Goal: Information Seeking & Learning: Learn about a topic

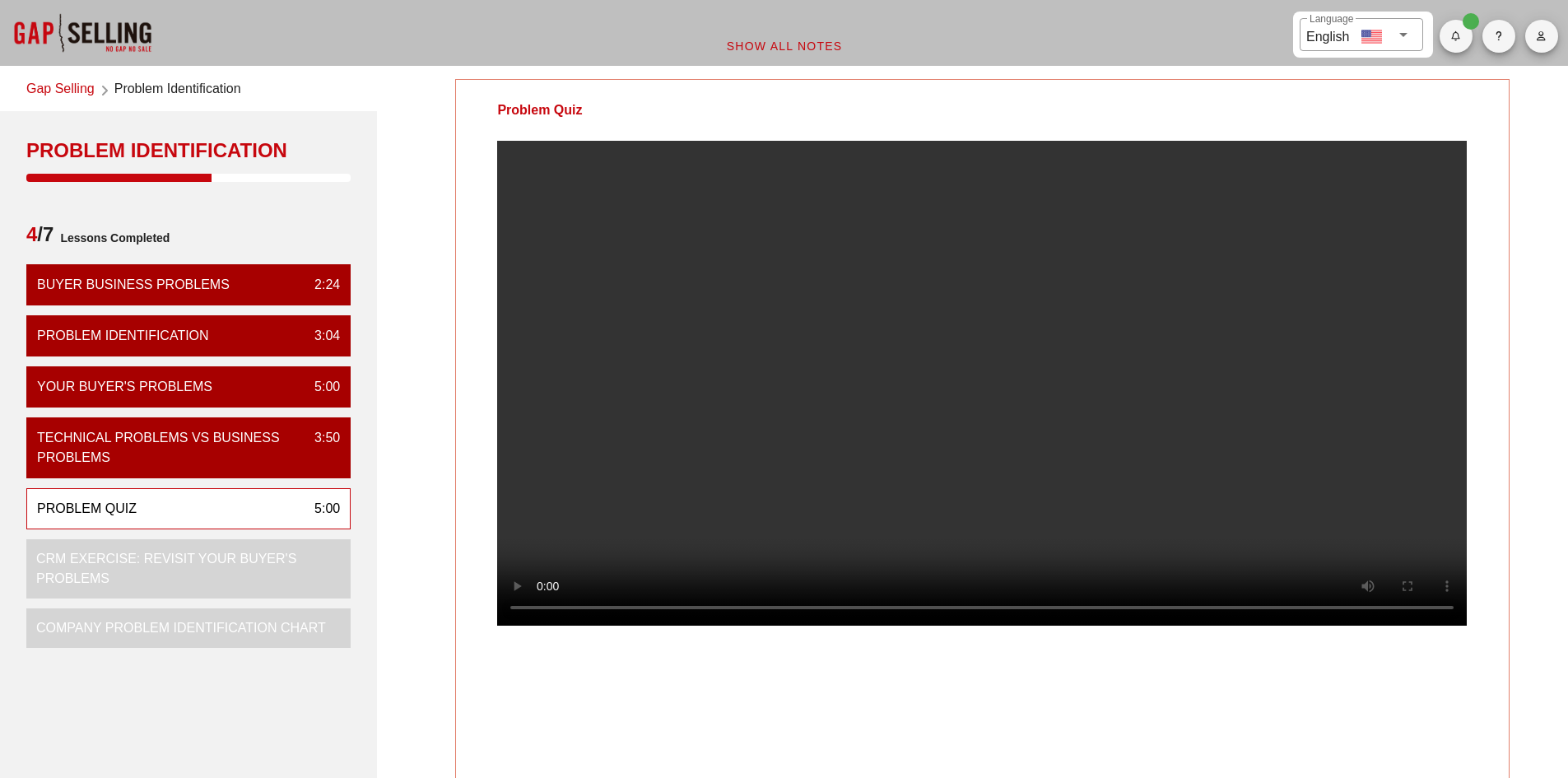
click at [82, 92] on link "Gap Selling" at bounding box center [61, 91] width 68 height 22
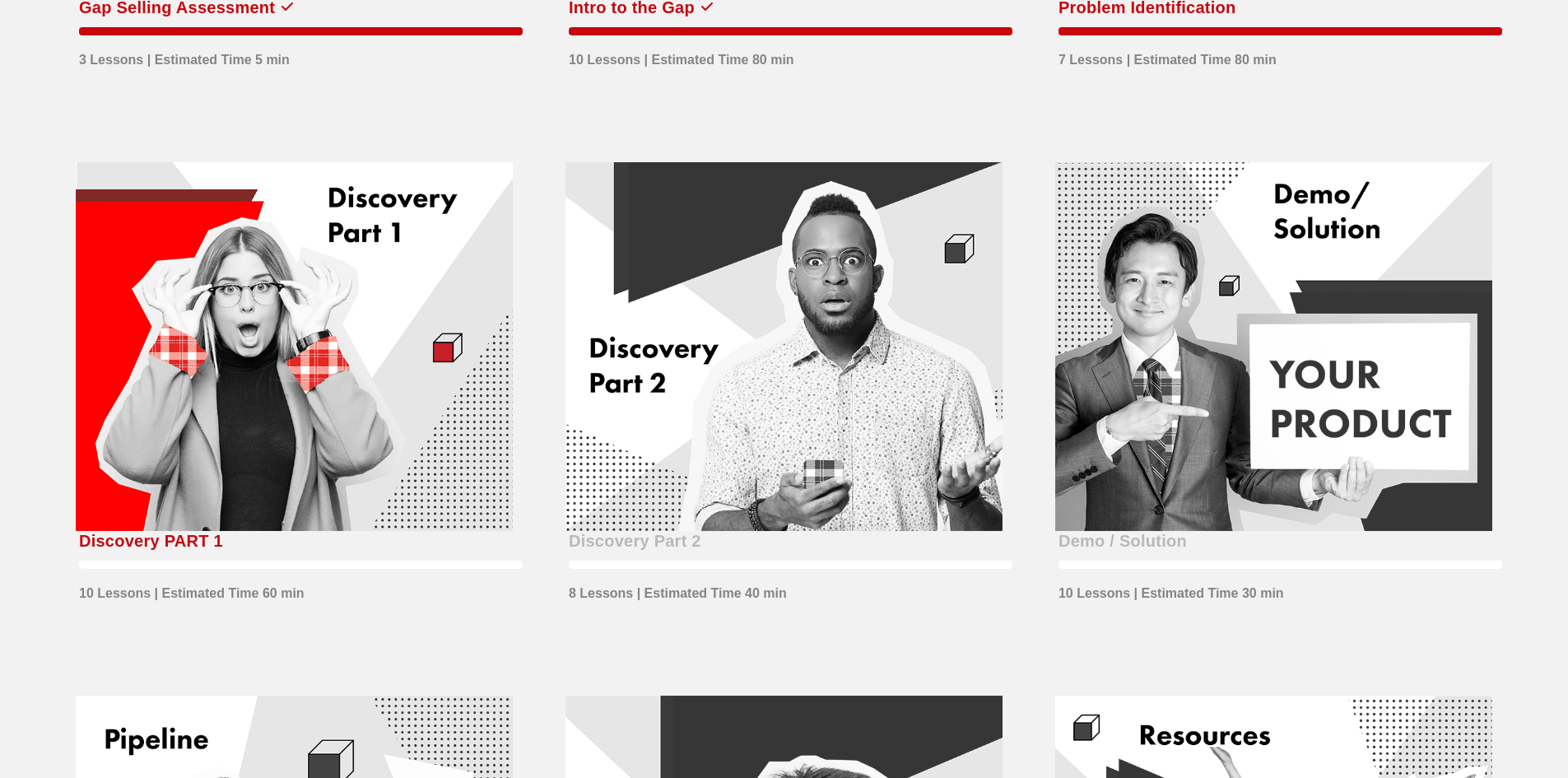
click at [239, 411] on div at bounding box center [294, 347] width 437 height 370
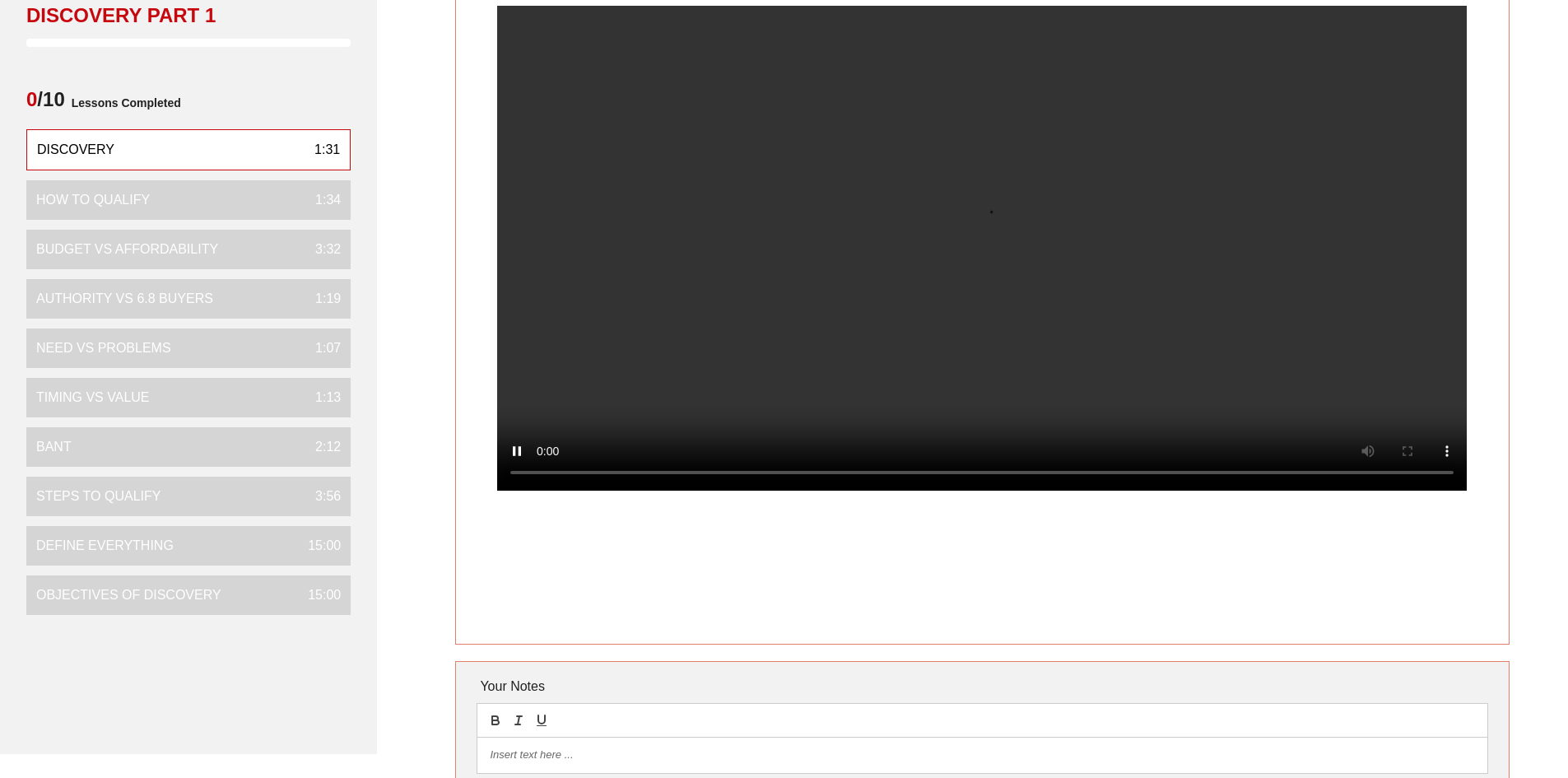
scroll to position [164, 0]
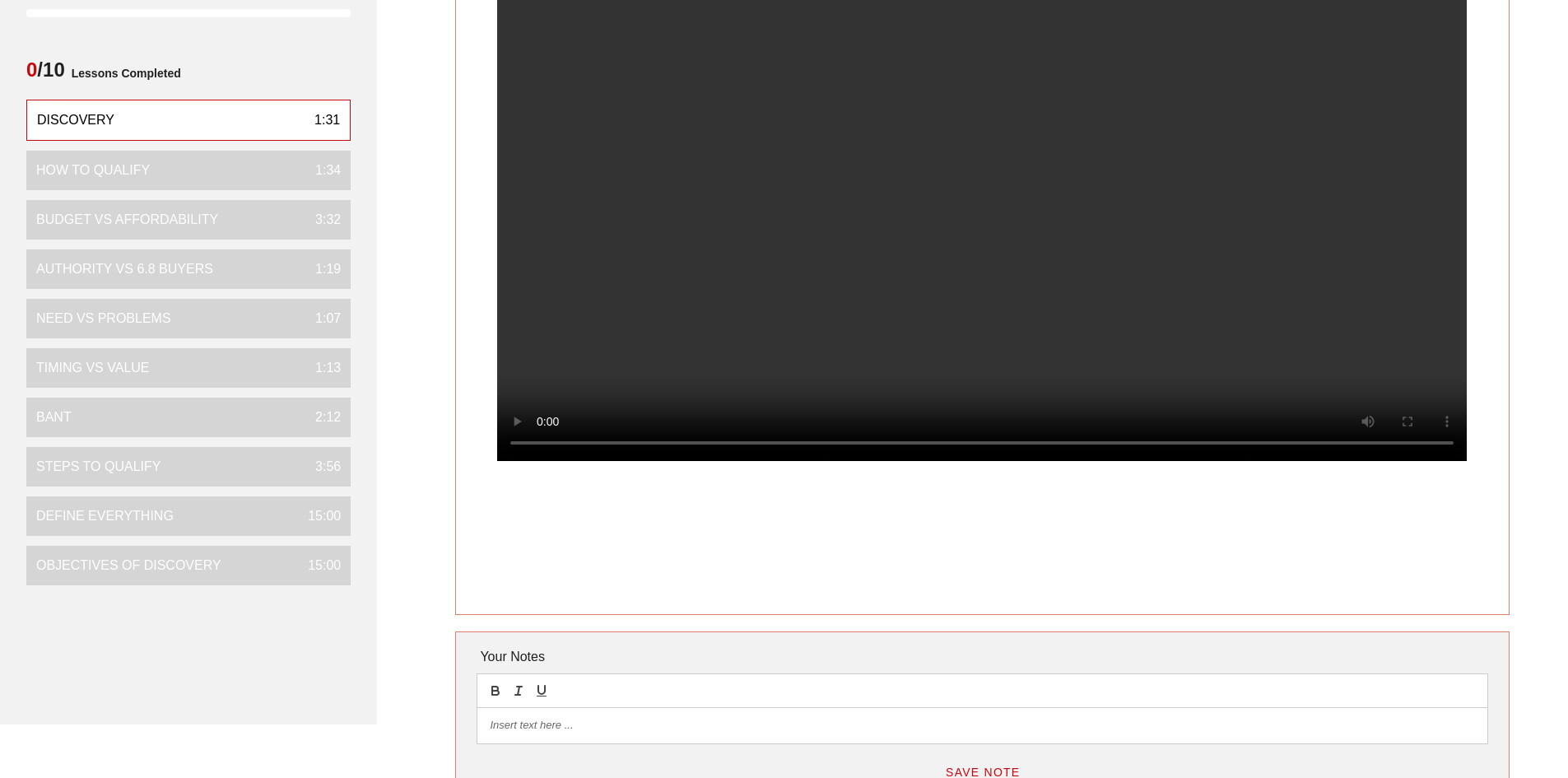
click at [574, 733] on p at bounding box center [982, 725] width 985 height 15
click at [592, 727] on p at bounding box center [982, 725] width 985 height 15
click at [617, 728] on p at bounding box center [982, 725] width 985 height 15
click at [527, 727] on p at bounding box center [982, 725] width 985 height 15
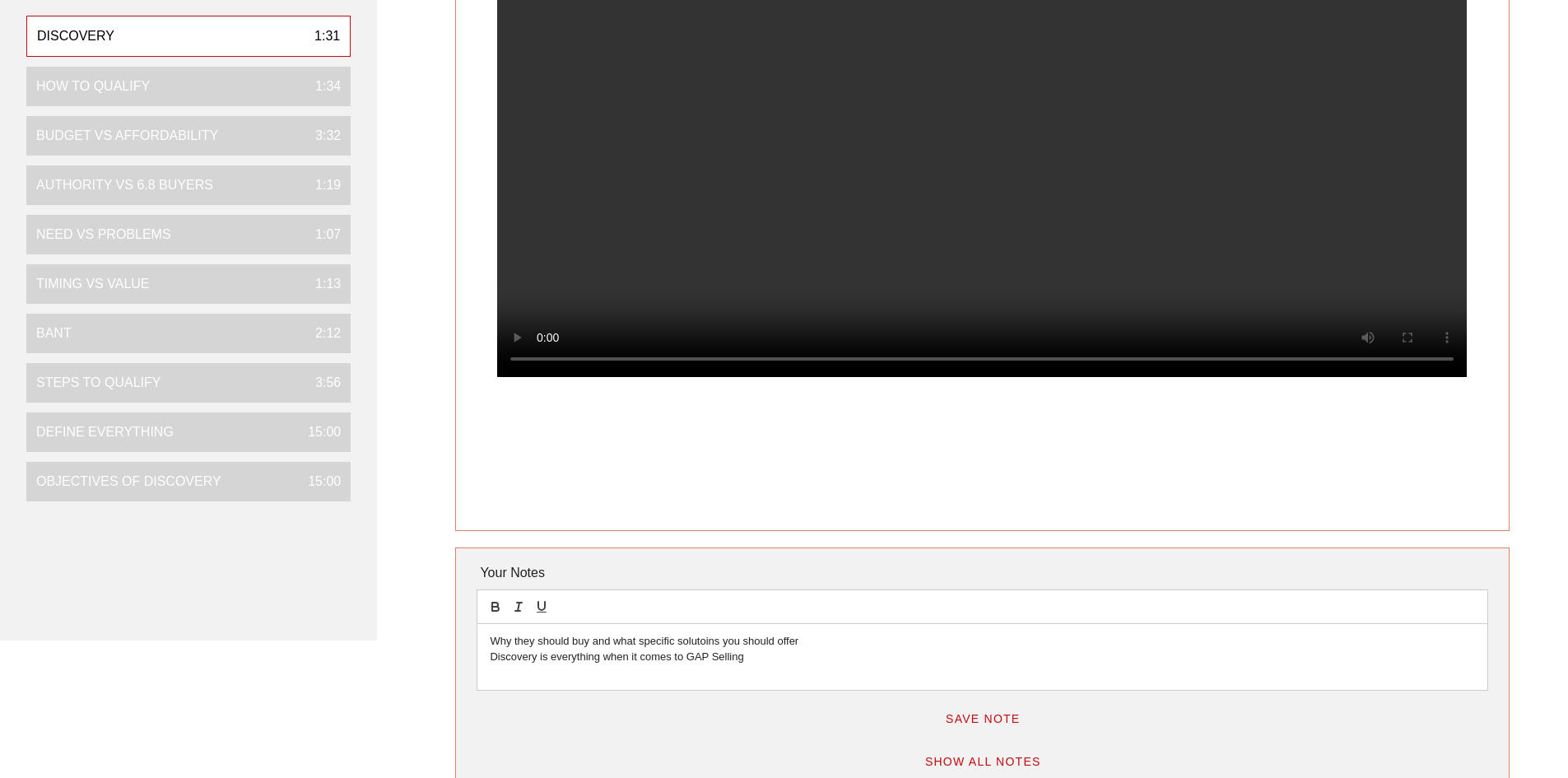
scroll to position [329, 0]
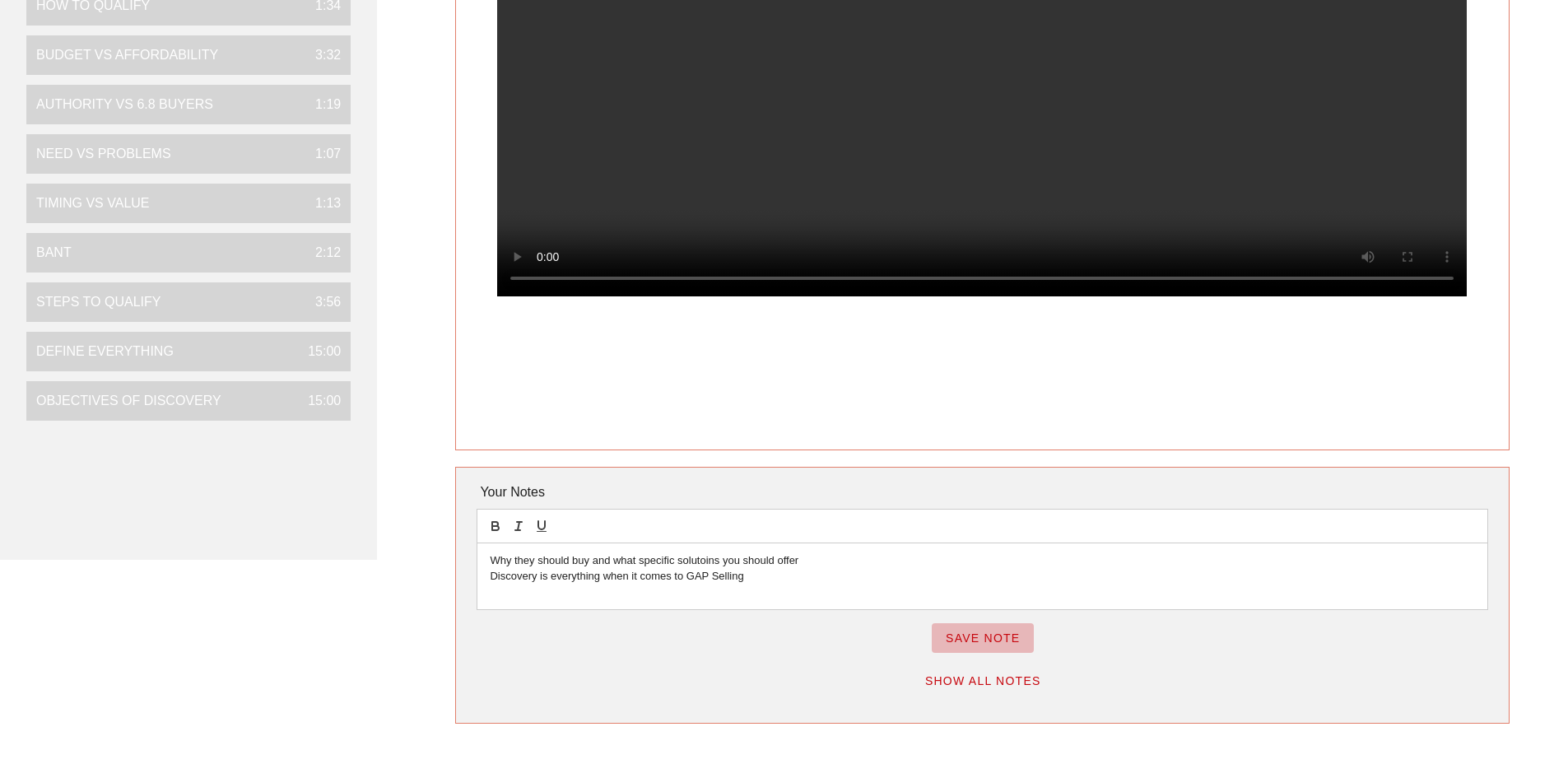
click at [987, 637] on span "Save Note" at bounding box center [983, 638] width 76 height 13
click at [983, 676] on span "Show All Notes" at bounding box center [983, 681] width 117 height 13
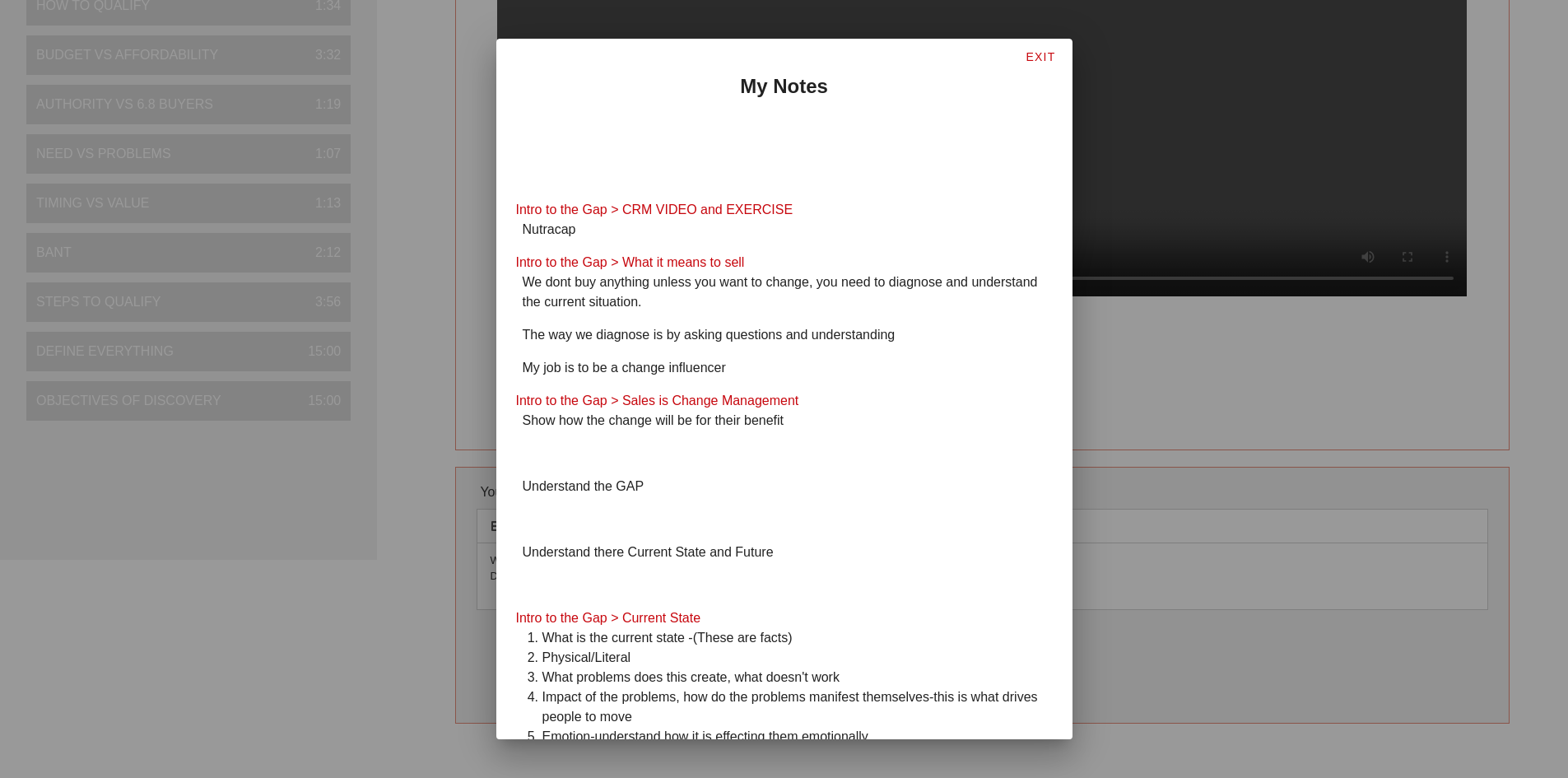
click at [1143, 68] on div at bounding box center [784, 389] width 1568 height 778
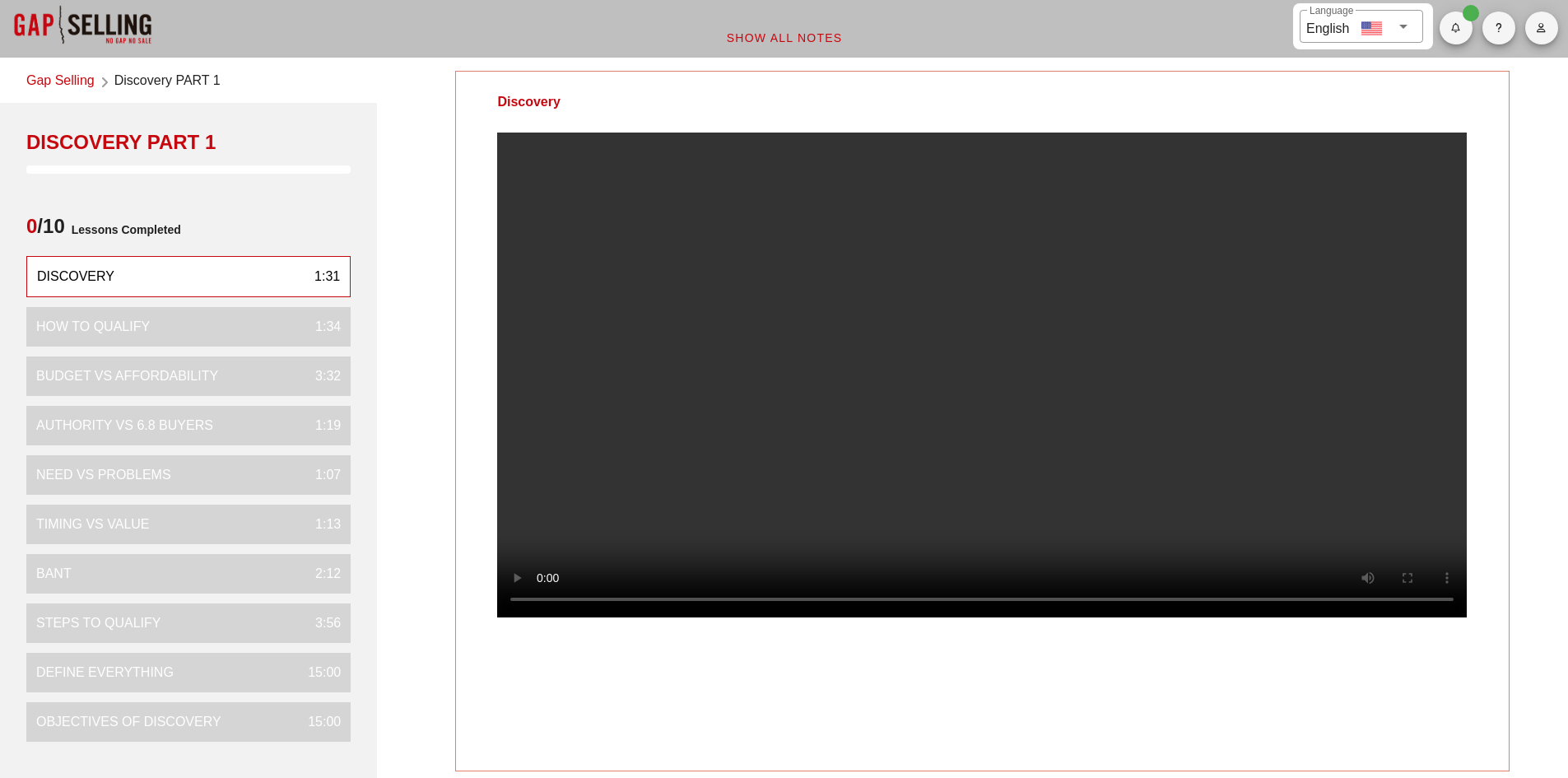
scroll to position [0, 0]
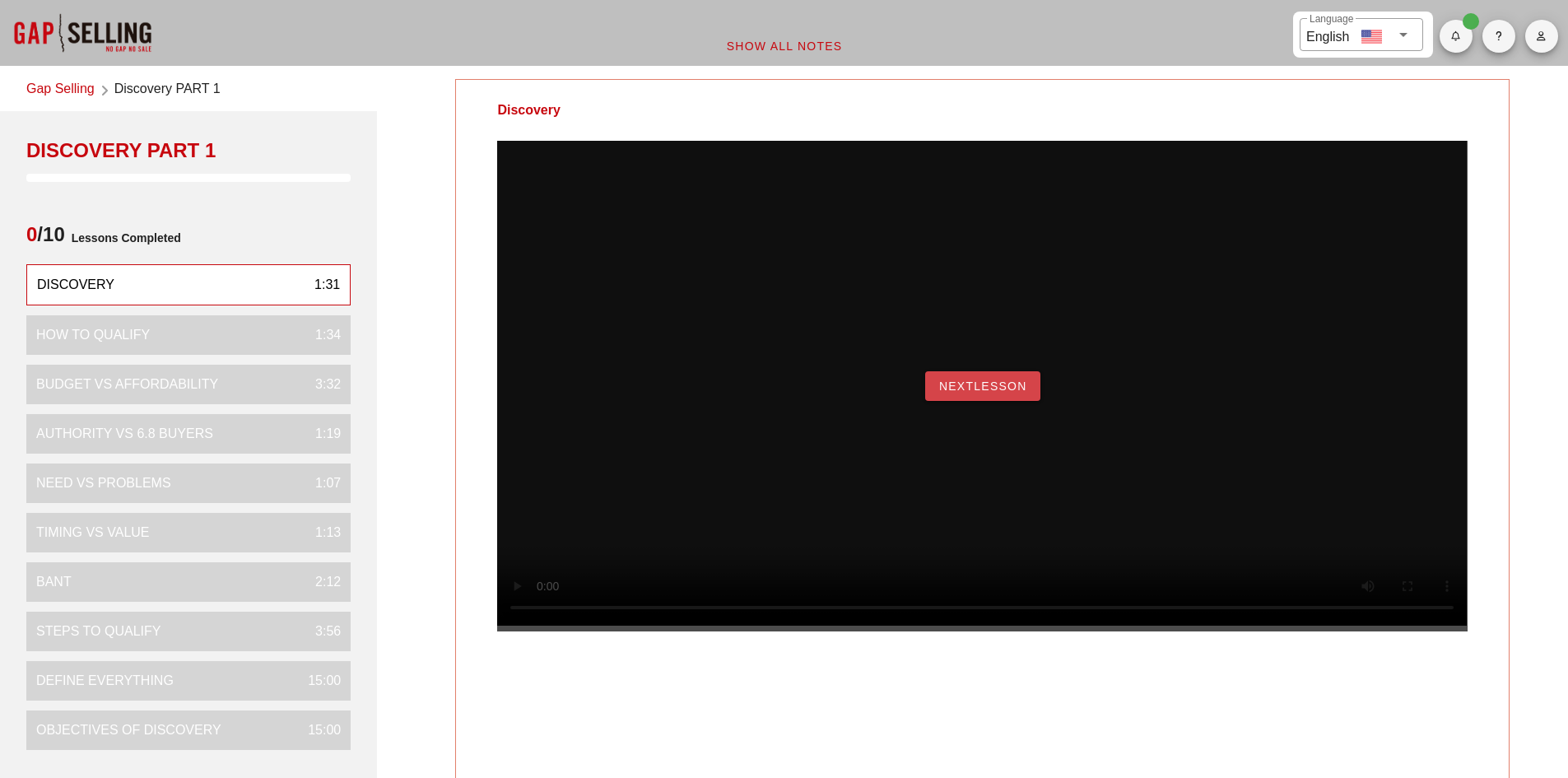
click at [1015, 401] on button "NextLesson" at bounding box center [982, 386] width 115 height 30
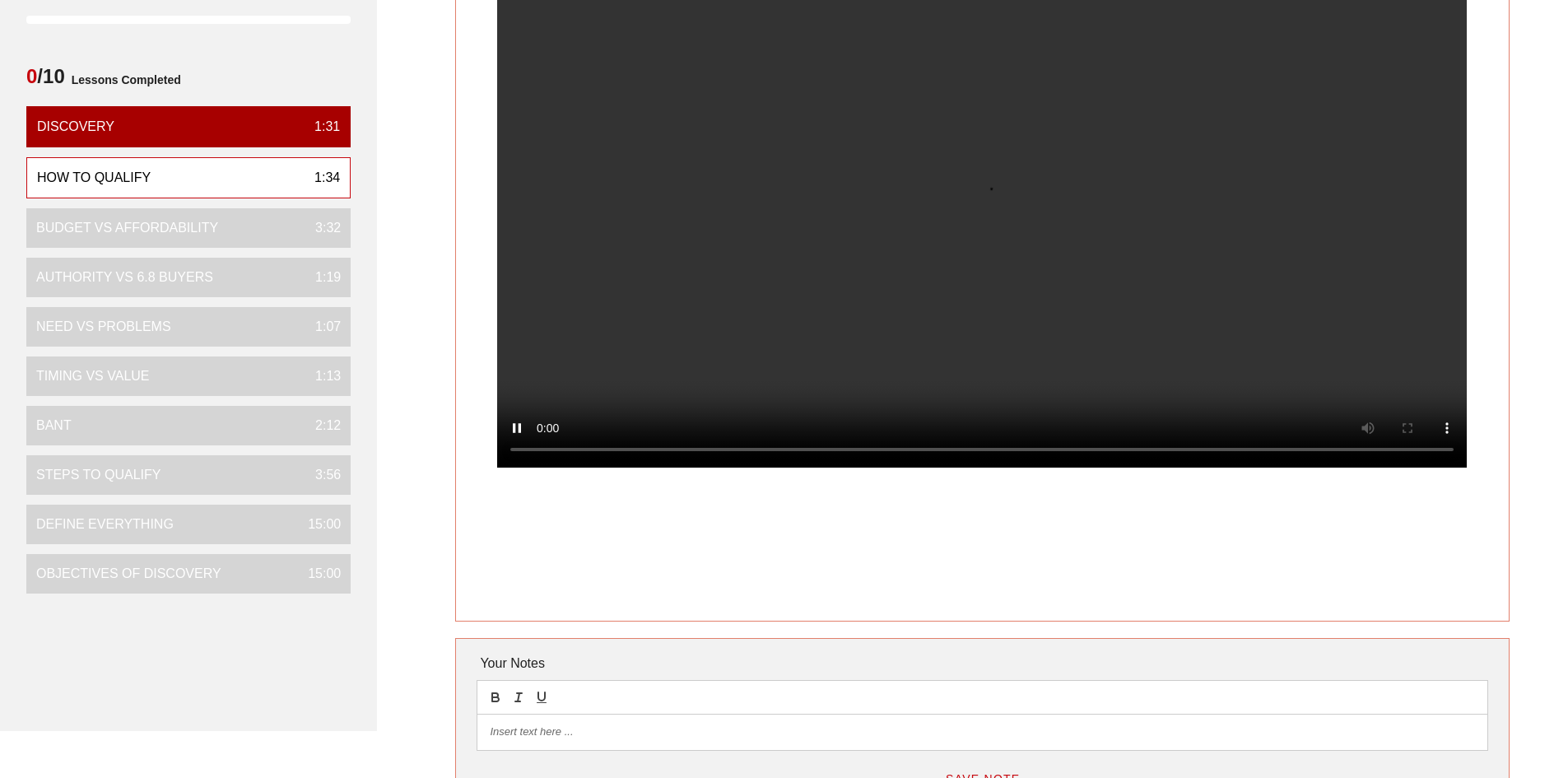
scroll to position [164, 0]
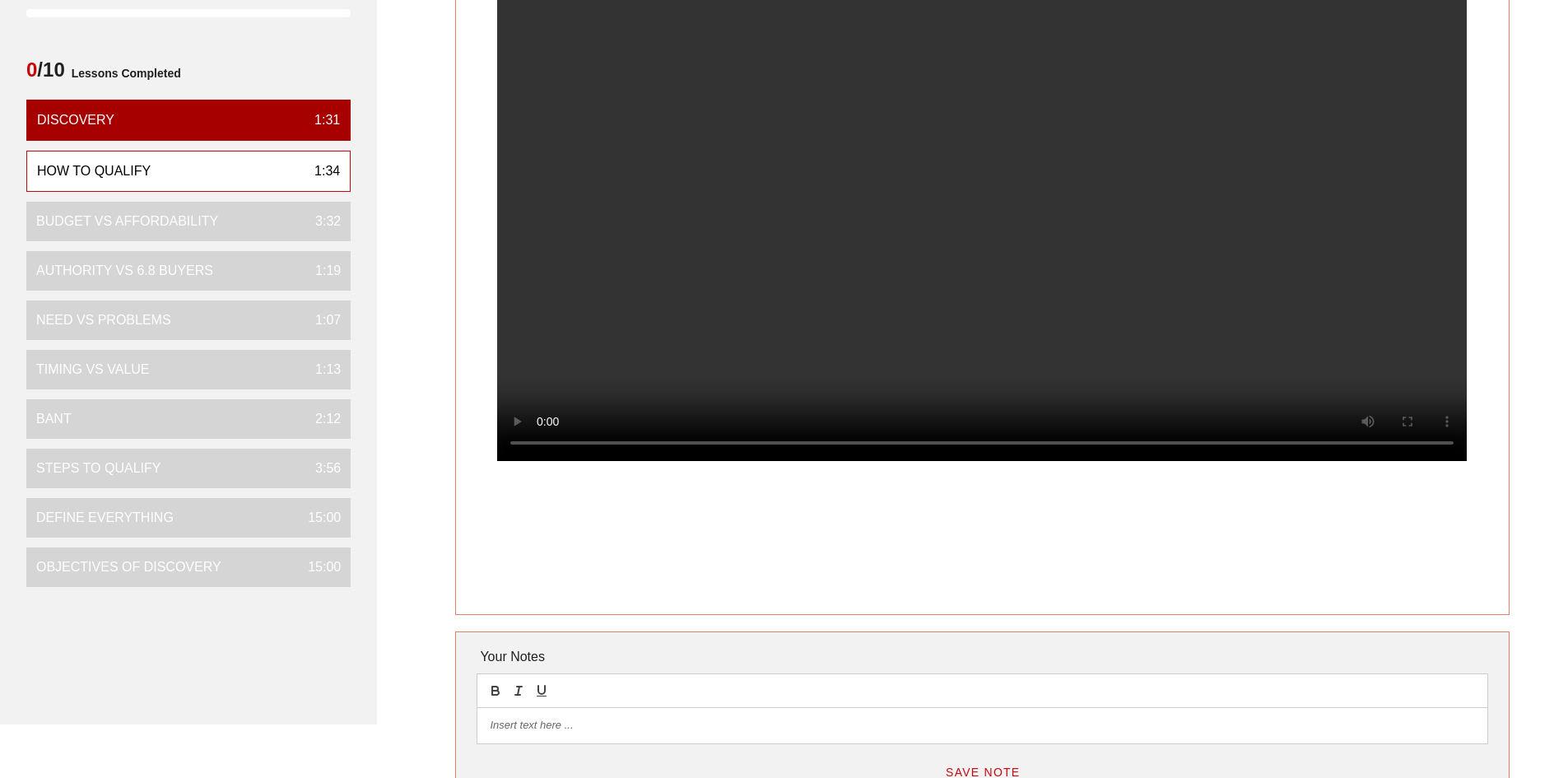
click at [556, 720] on p at bounding box center [982, 725] width 985 height 15
click at [526, 711] on div at bounding box center [982, 724] width 1009 height 34
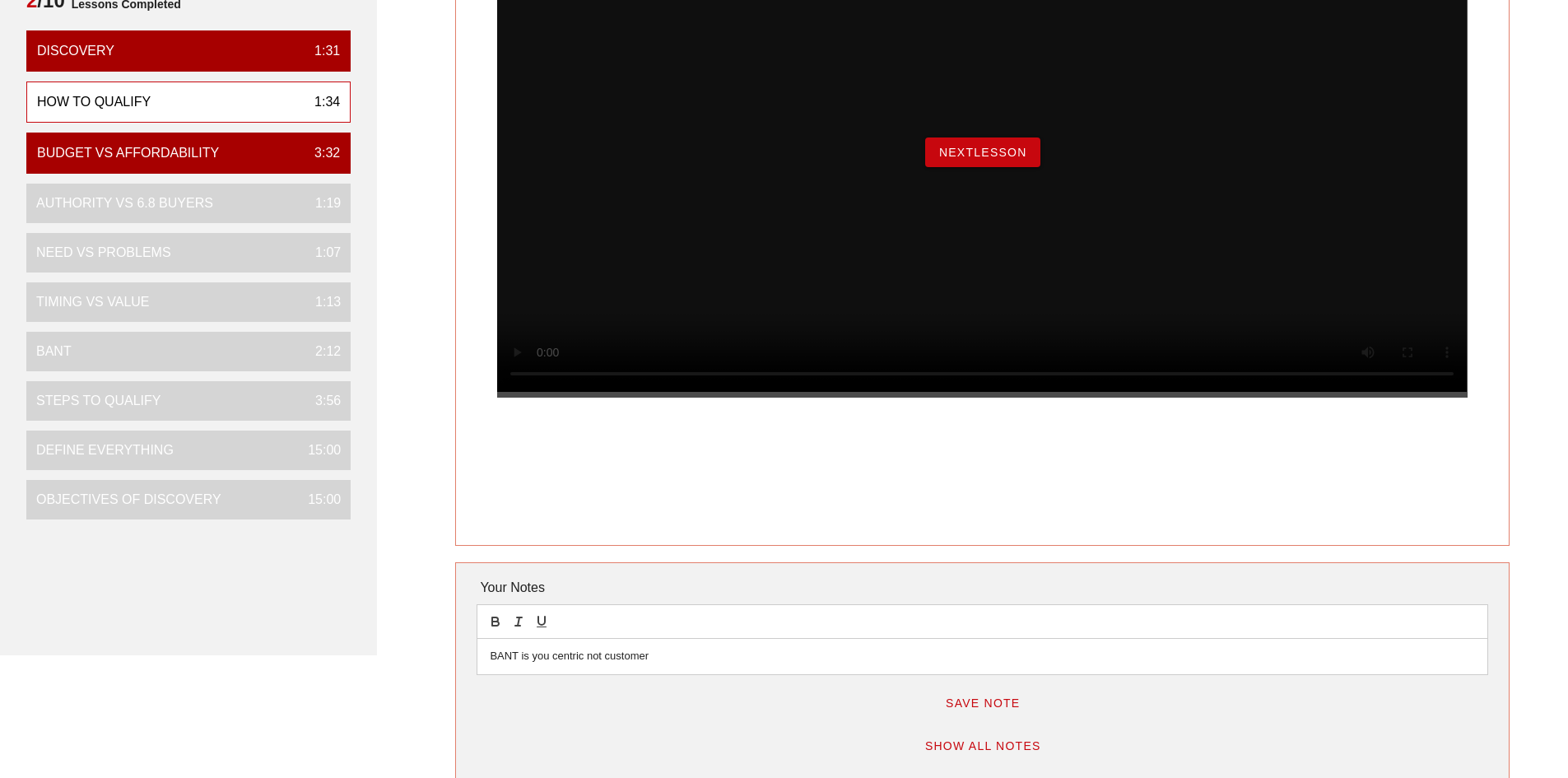
scroll to position [329, 0]
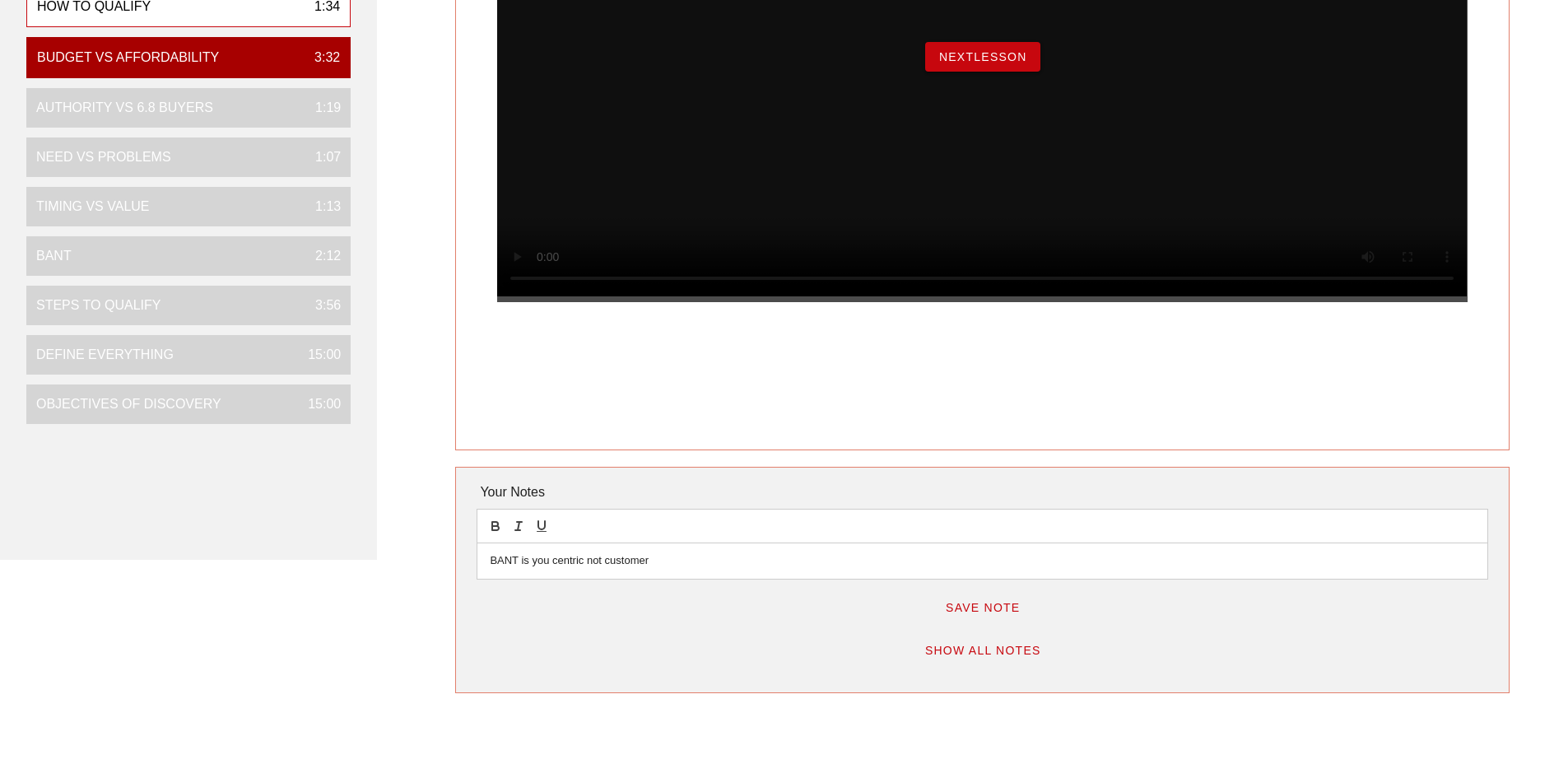
click at [1001, 600] on button "Save Note" at bounding box center [983, 608] width 102 height 30
click at [983, 72] on button "NextLesson" at bounding box center [982, 56] width 115 height 30
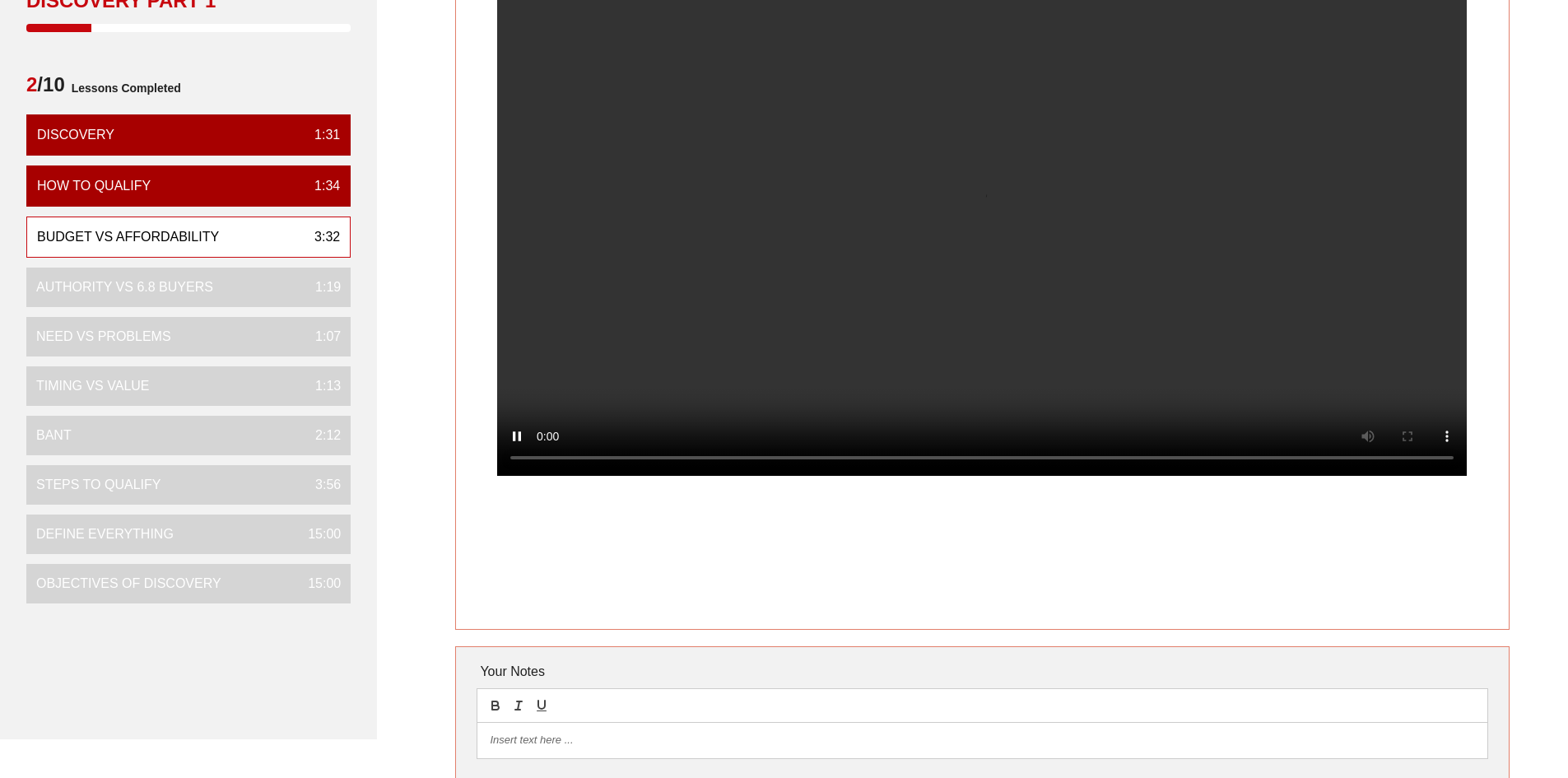
scroll to position [164, 0]
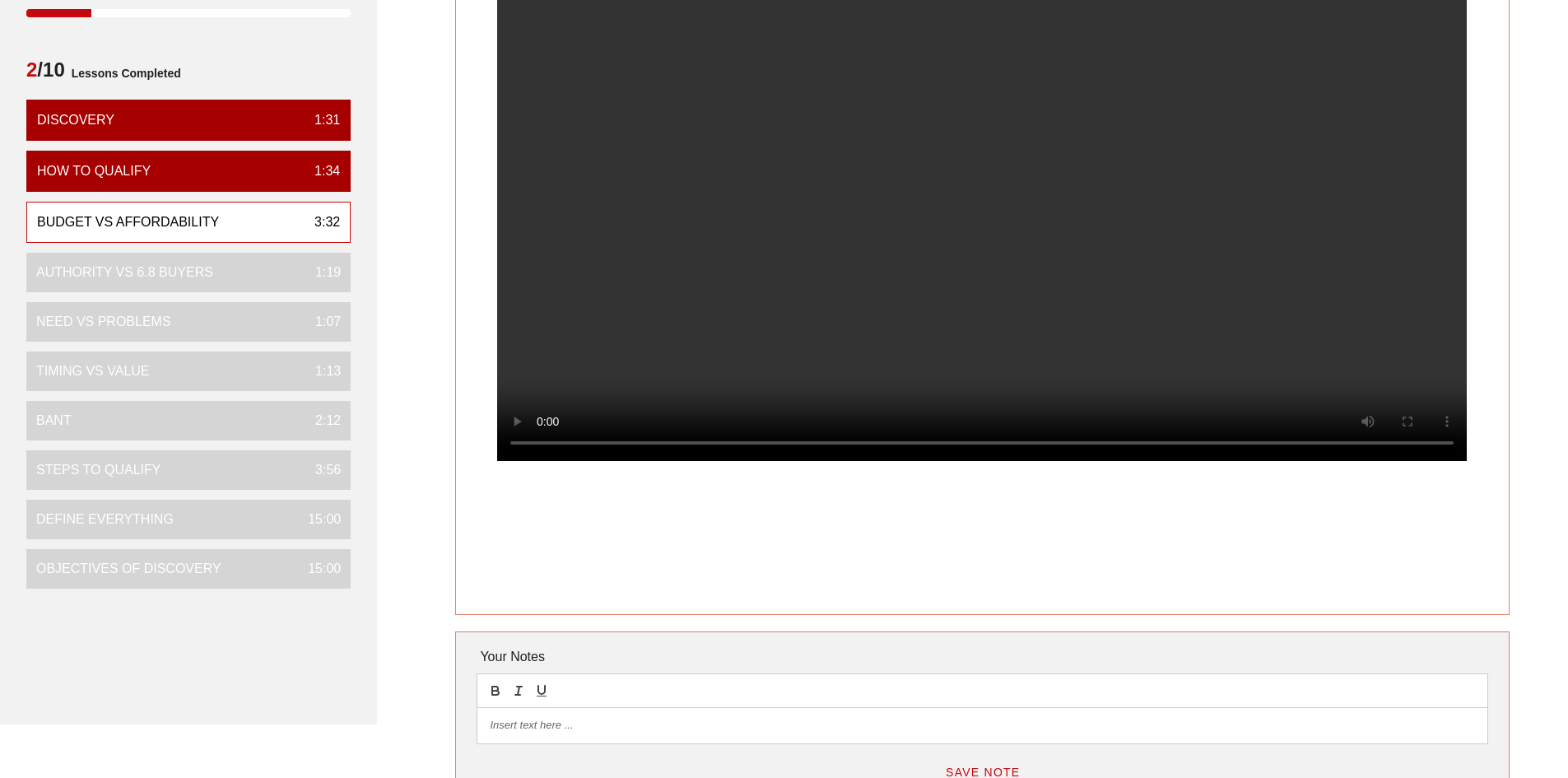
click at [603, 721] on p at bounding box center [982, 725] width 985 height 15
click at [623, 729] on p "Budget vs Affordability" at bounding box center [982, 725] width 985 height 15
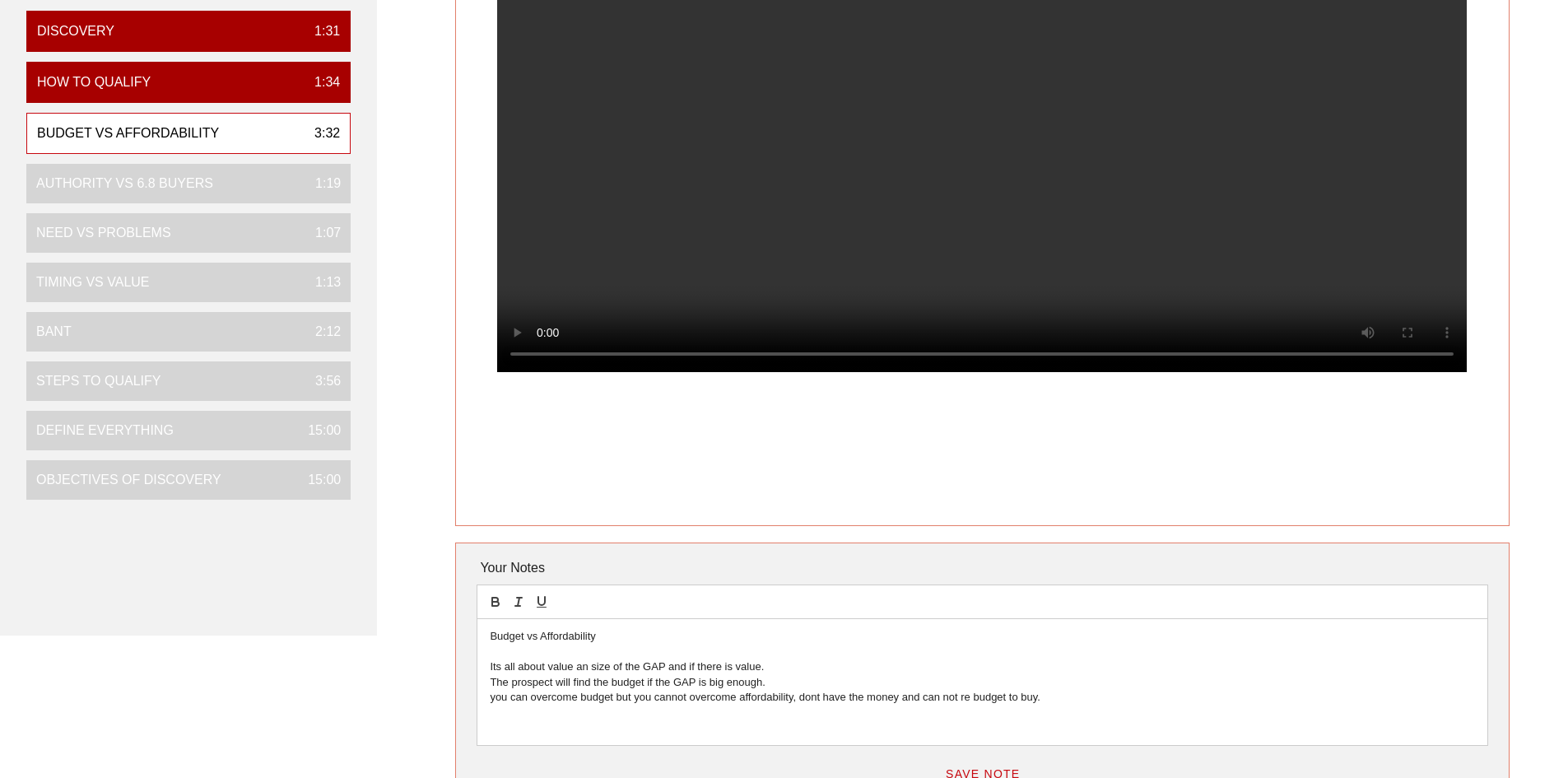
scroll to position [247, 0]
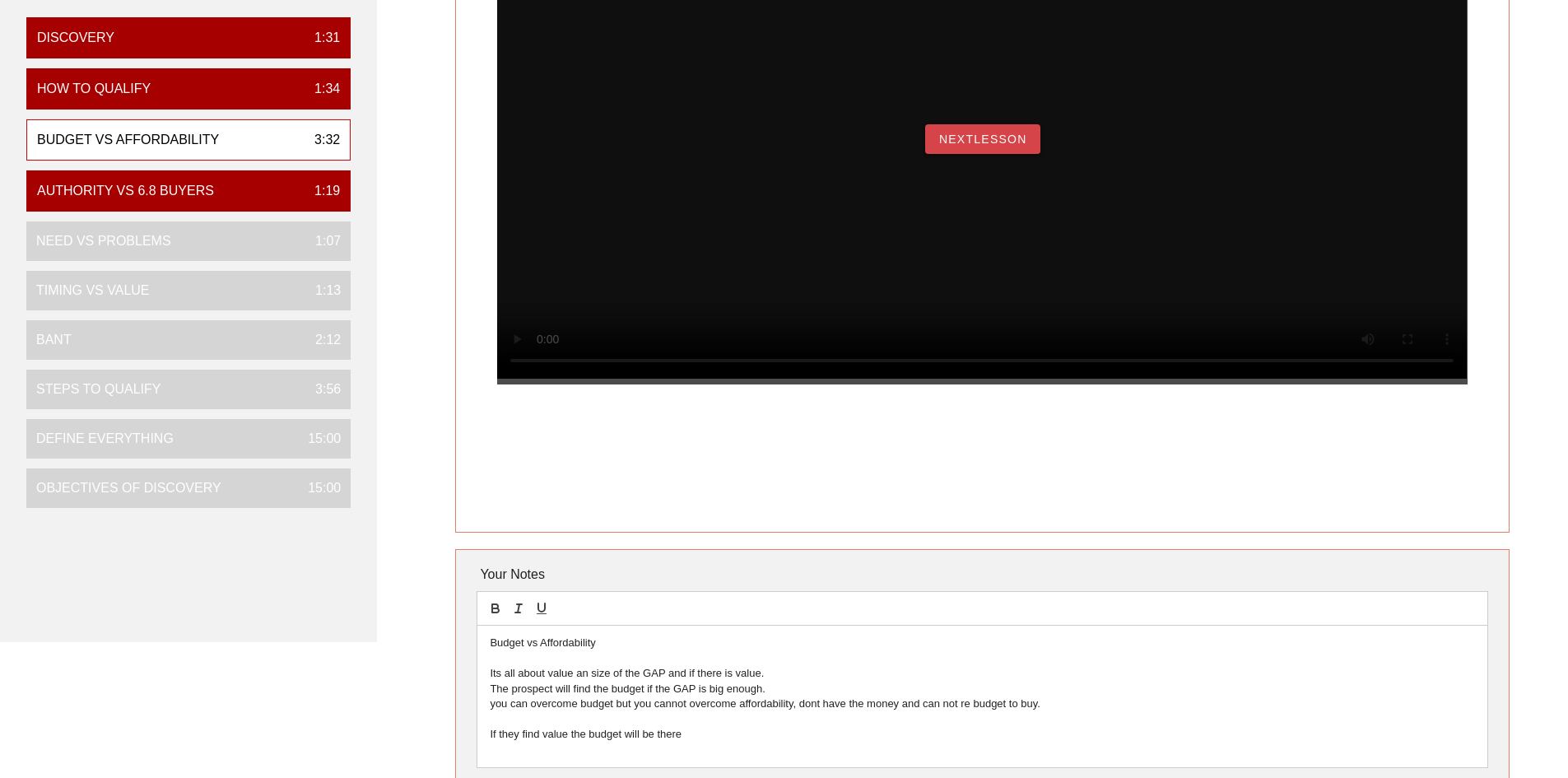
click at [987, 146] on span "NextLesson" at bounding box center [983, 139] width 89 height 13
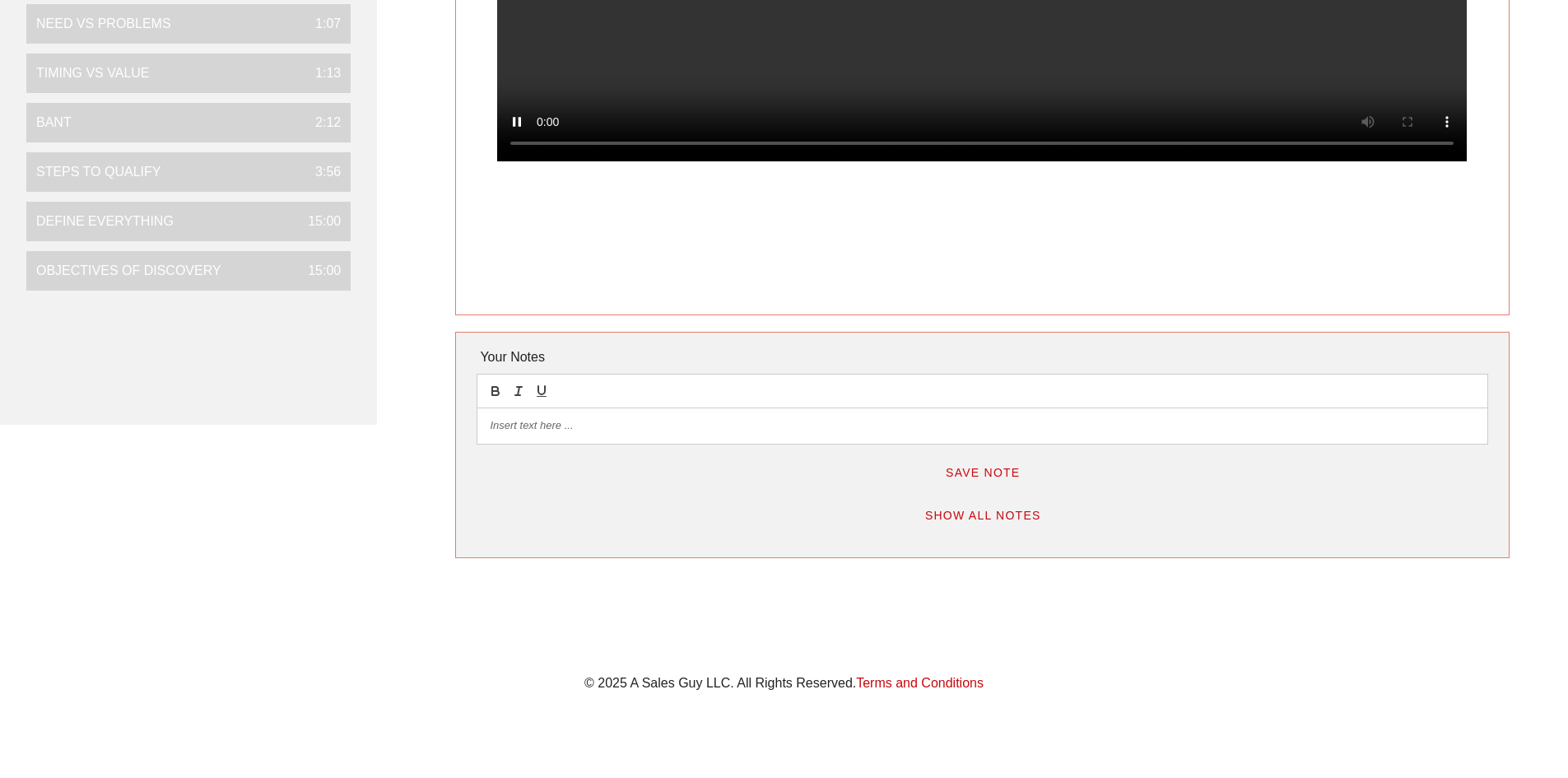
scroll to position [494, 0]
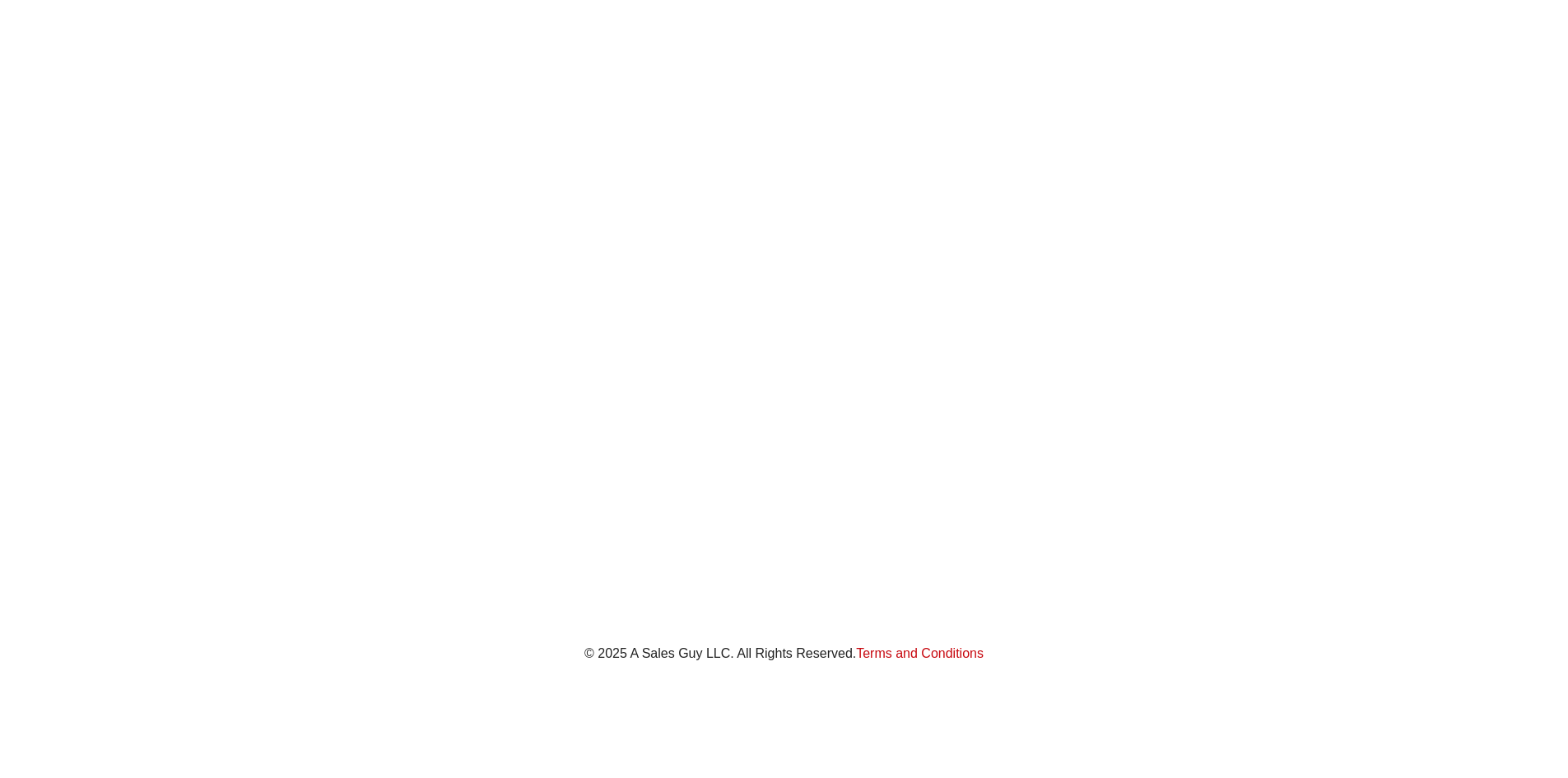
scroll to position [799, 0]
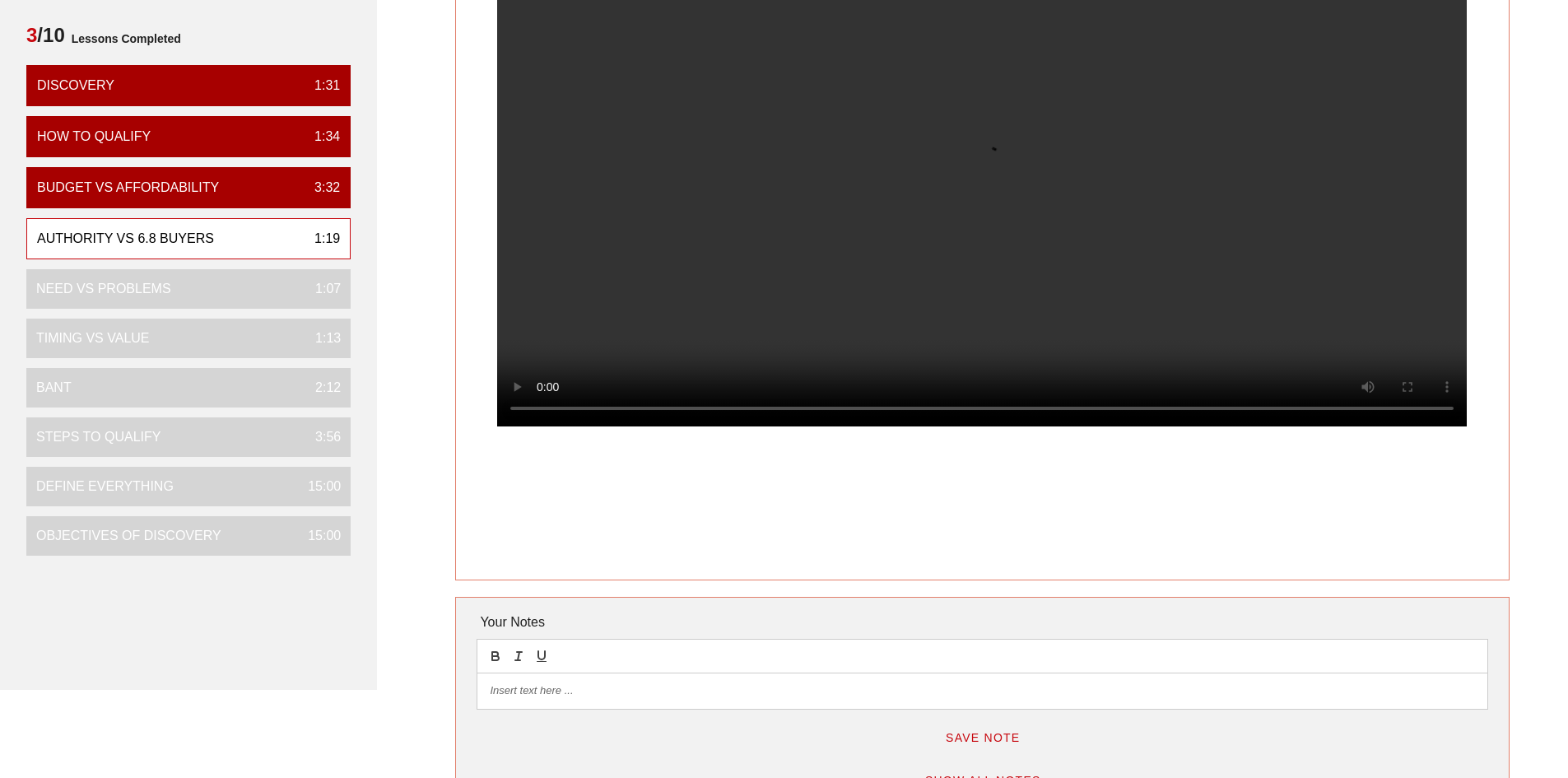
scroll to position [170, 0]
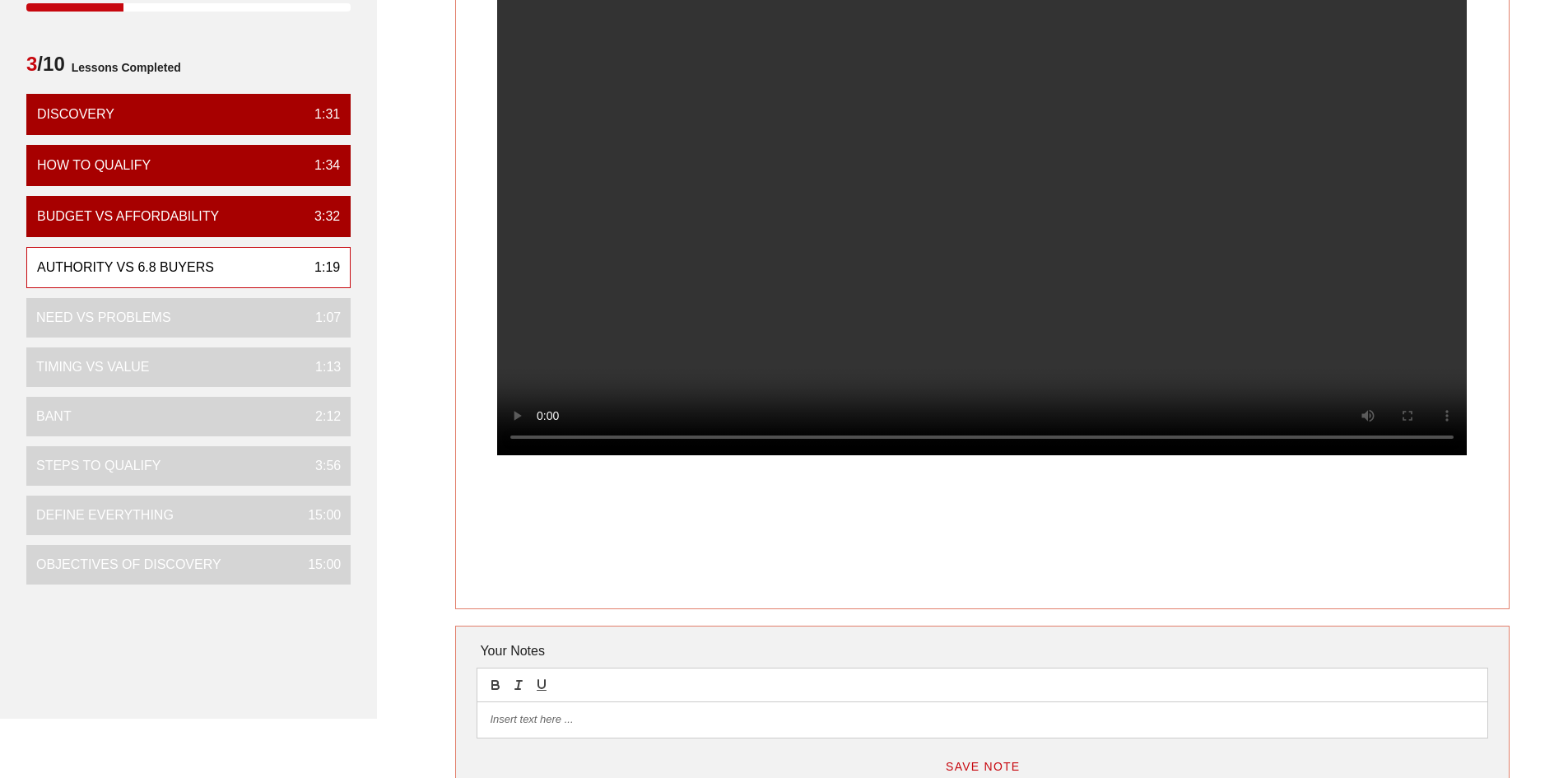
click at [532, 723] on p at bounding box center [982, 720] width 985 height 15
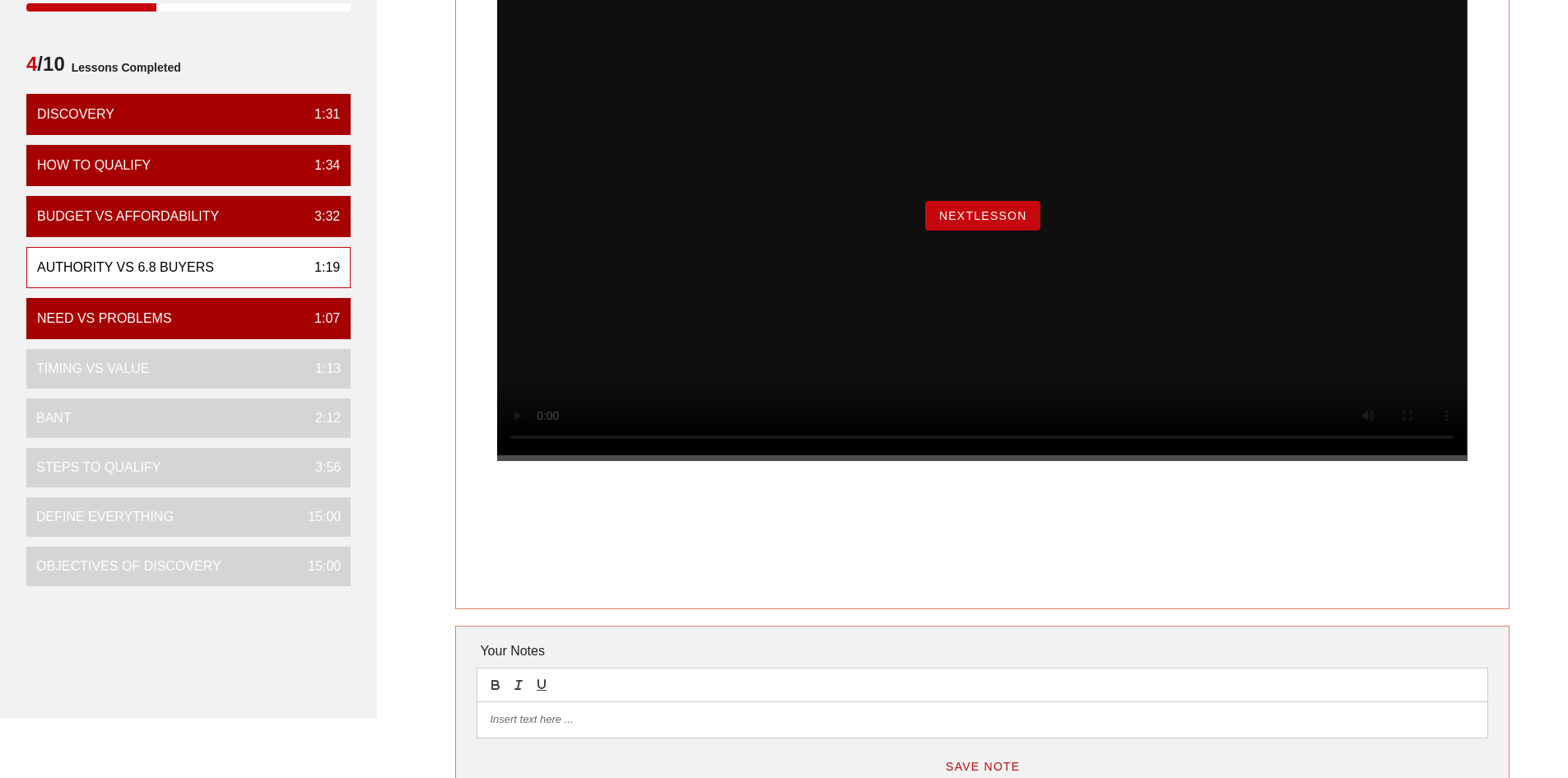
click at [1004, 223] on span "NextLesson" at bounding box center [983, 215] width 89 height 13
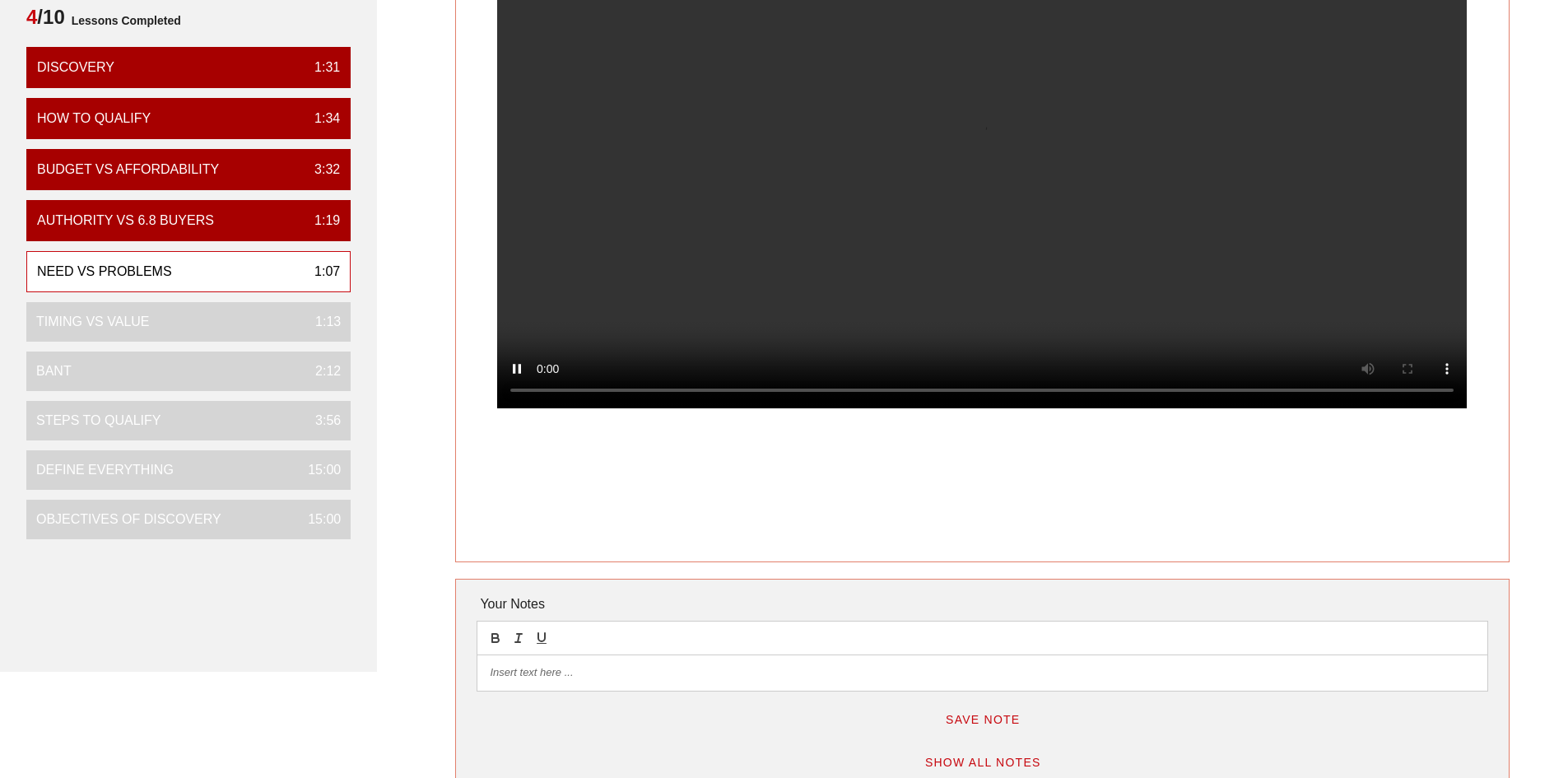
scroll to position [247, 0]
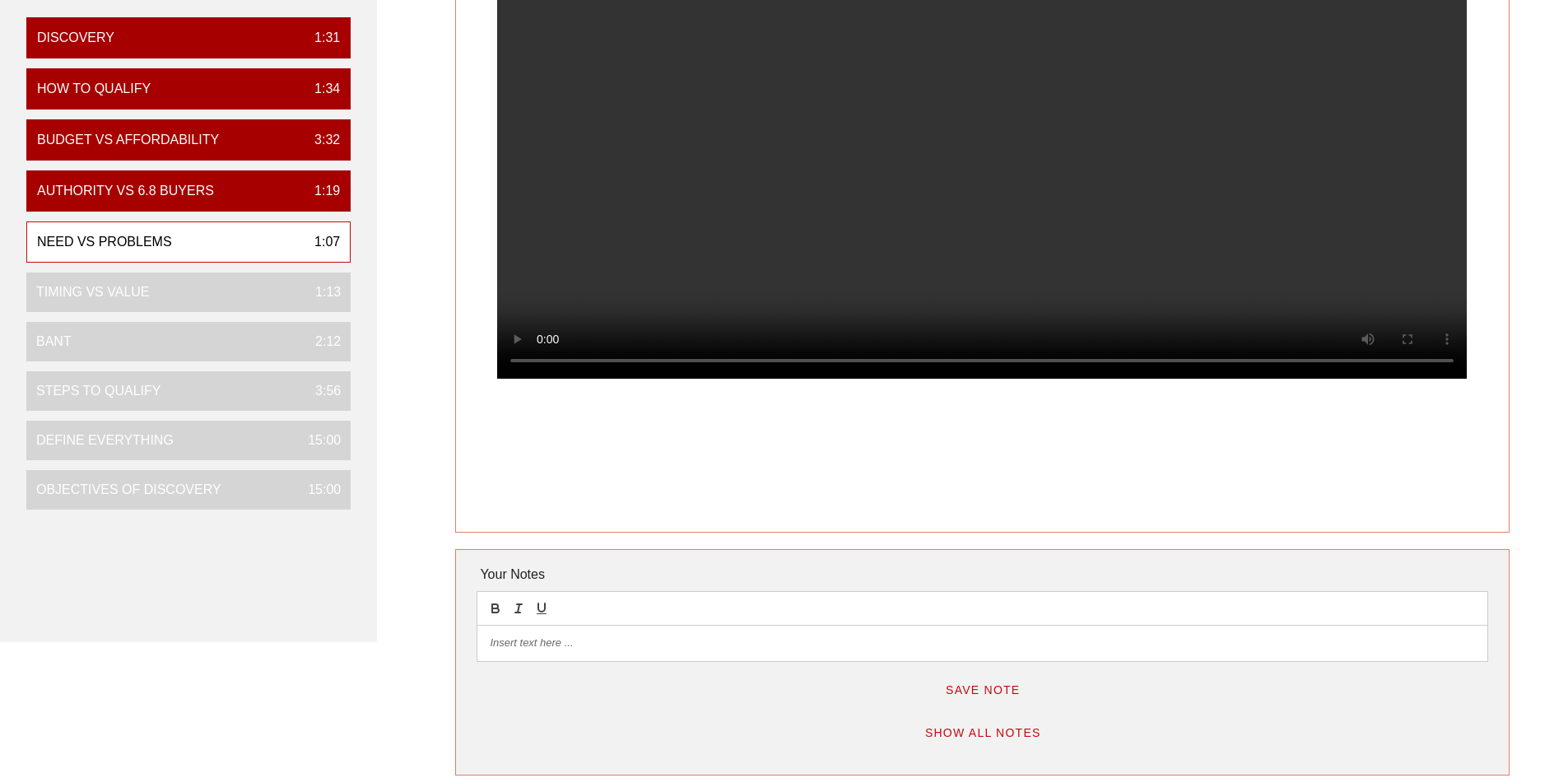
click at [589, 640] on p at bounding box center [982, 643] width 985 height 15
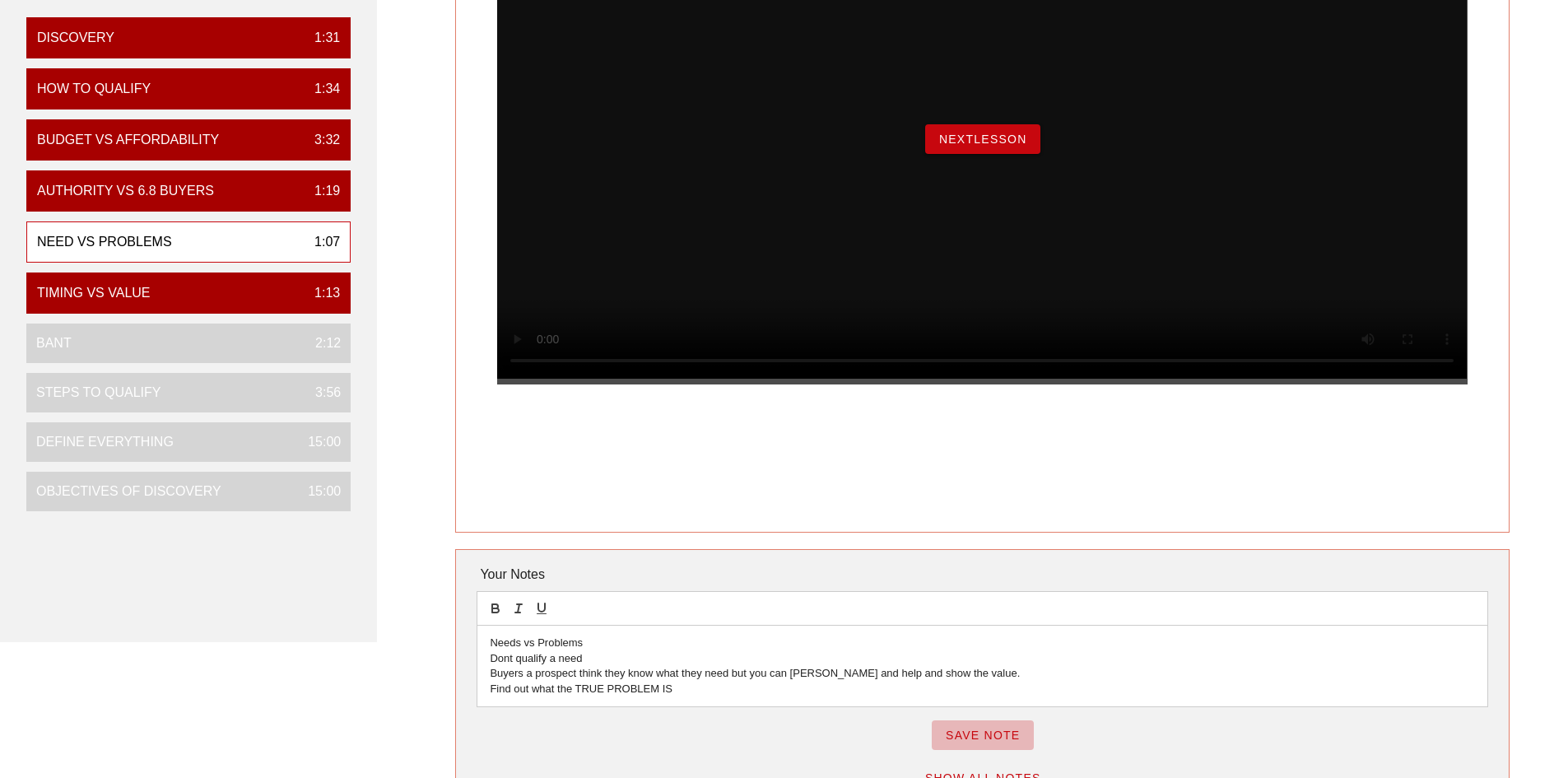
click at [989, 737] on span "Save Note" at bounding box center [983, 735] width 76 height 13
click at [1017, 146] on span "NextLesson" at bounding box center [983, 139] width 89 height 13
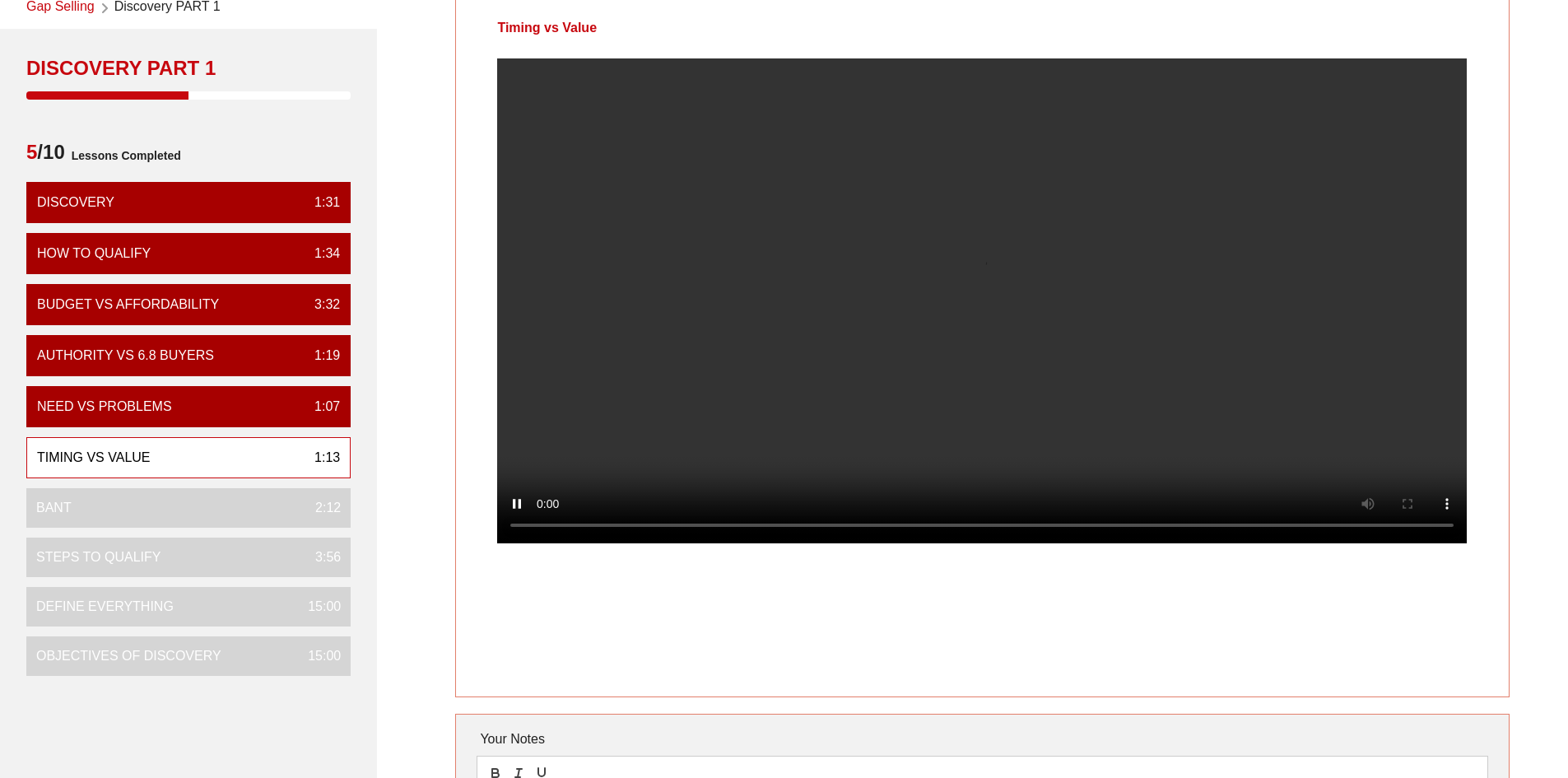
scroll to position [164, 0]
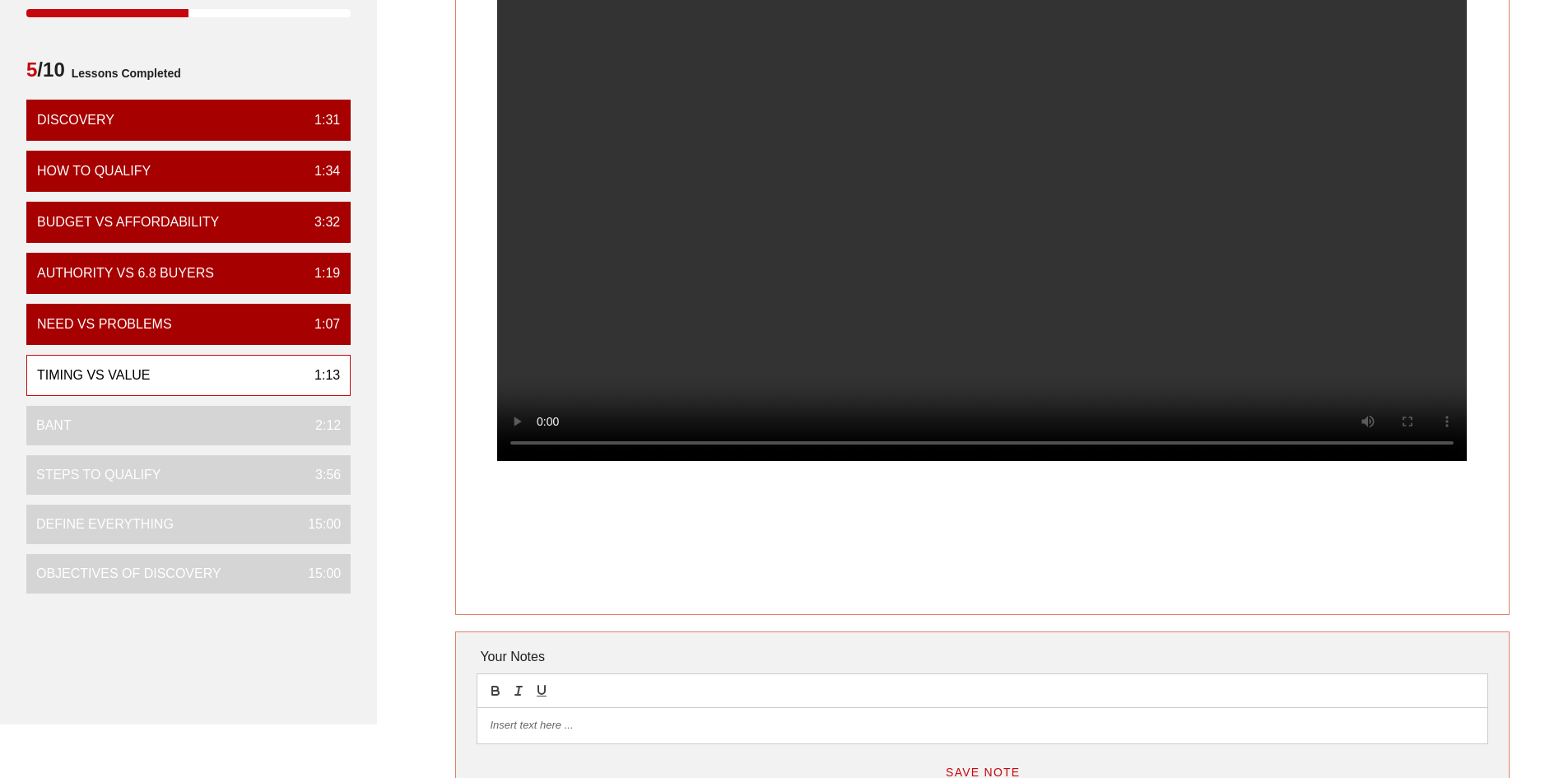
click at [595, 735] on div at bounding box center [982, 724] width 1009 height 34
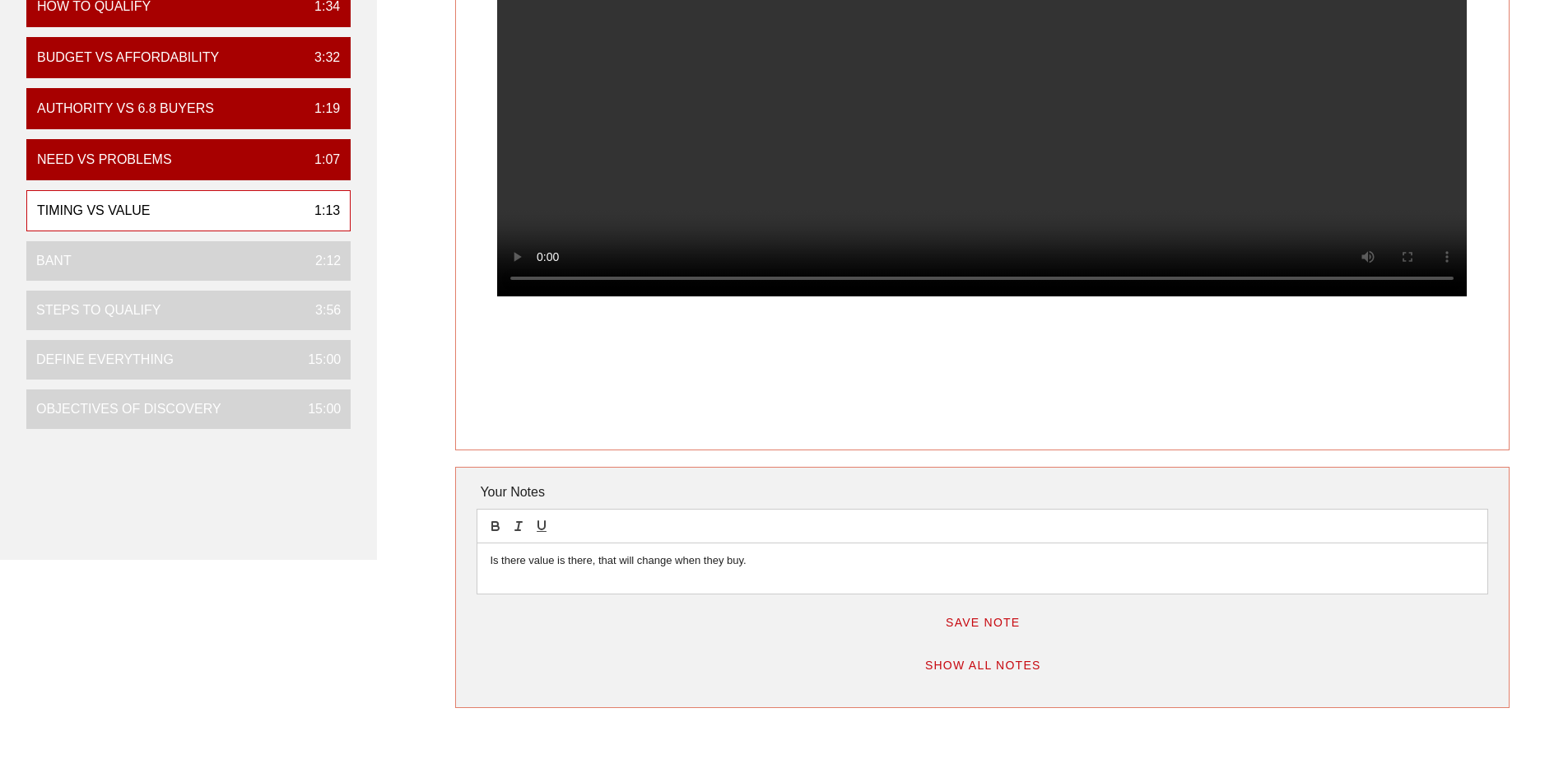
scroll to position [247, 0]
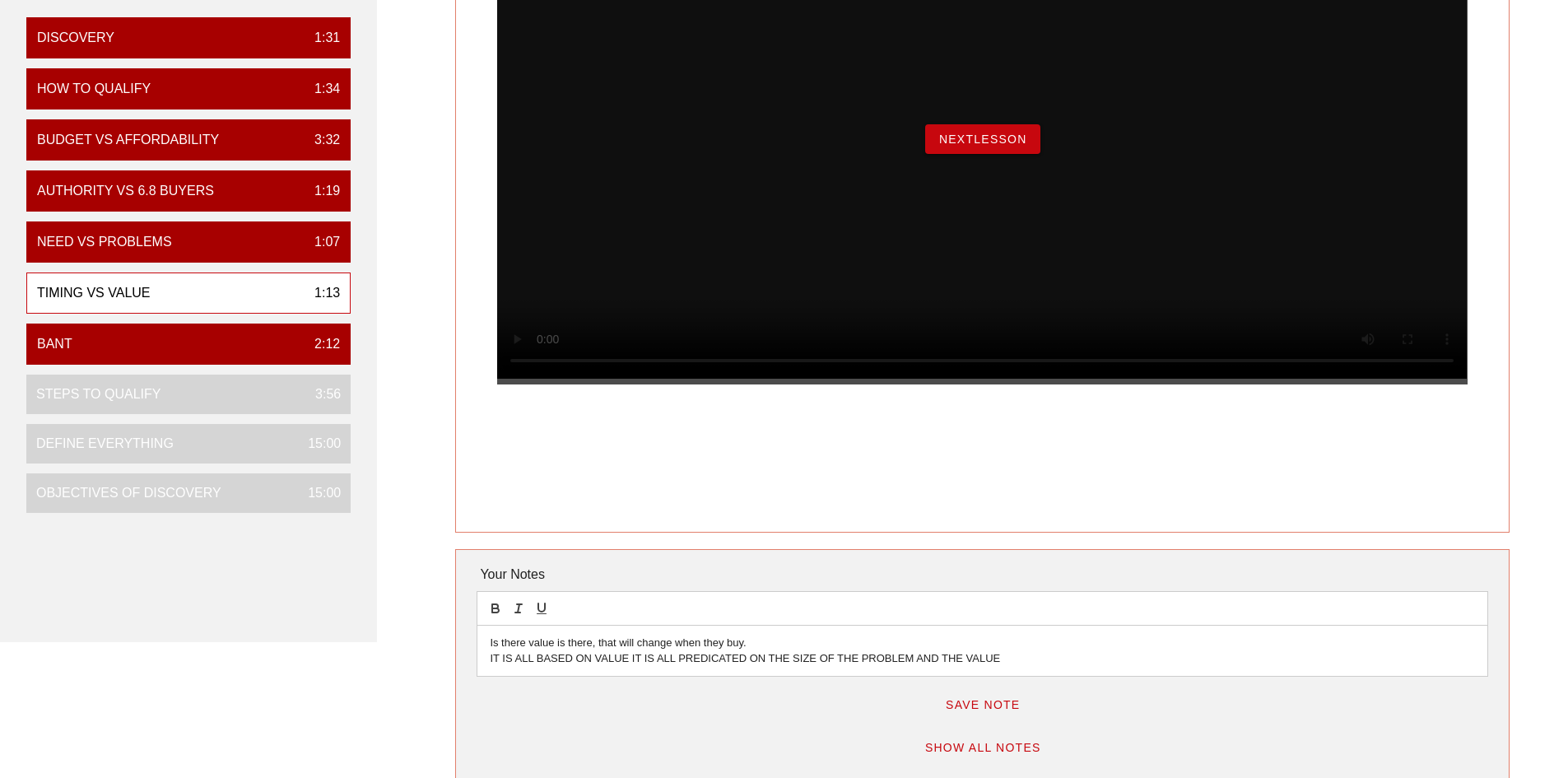
click at [1001, 702] on span "Save Note" at bounding box center [983, 705] width 76 height 13
click at [985, 701] on span "Save Note" at bounding box center [983, 705] width 76 height 13
click at [1003, 146] on span "NextLesson" at bounding box center [983, 139] width 89 height 13
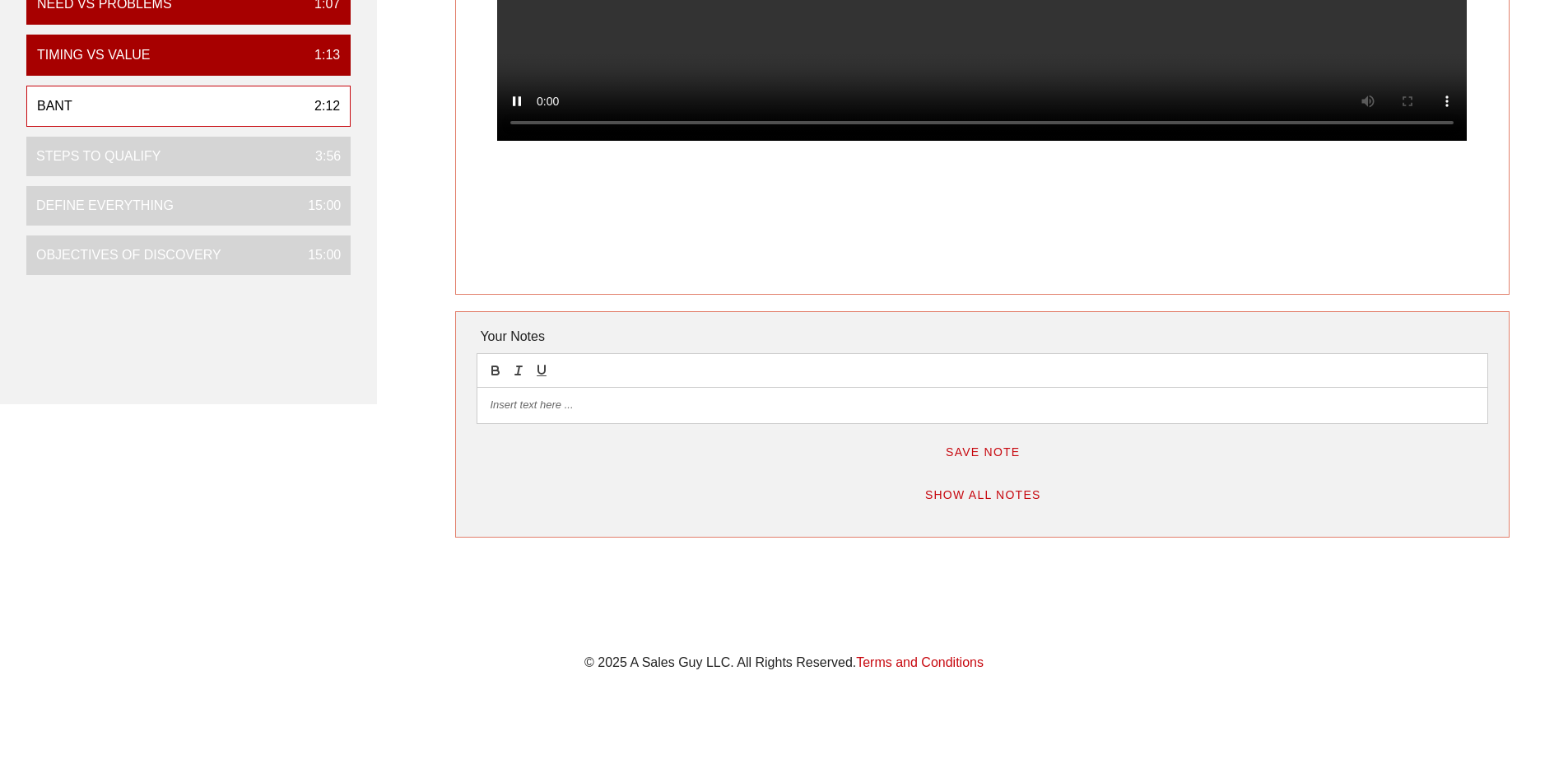
scroll to position [494, 0]
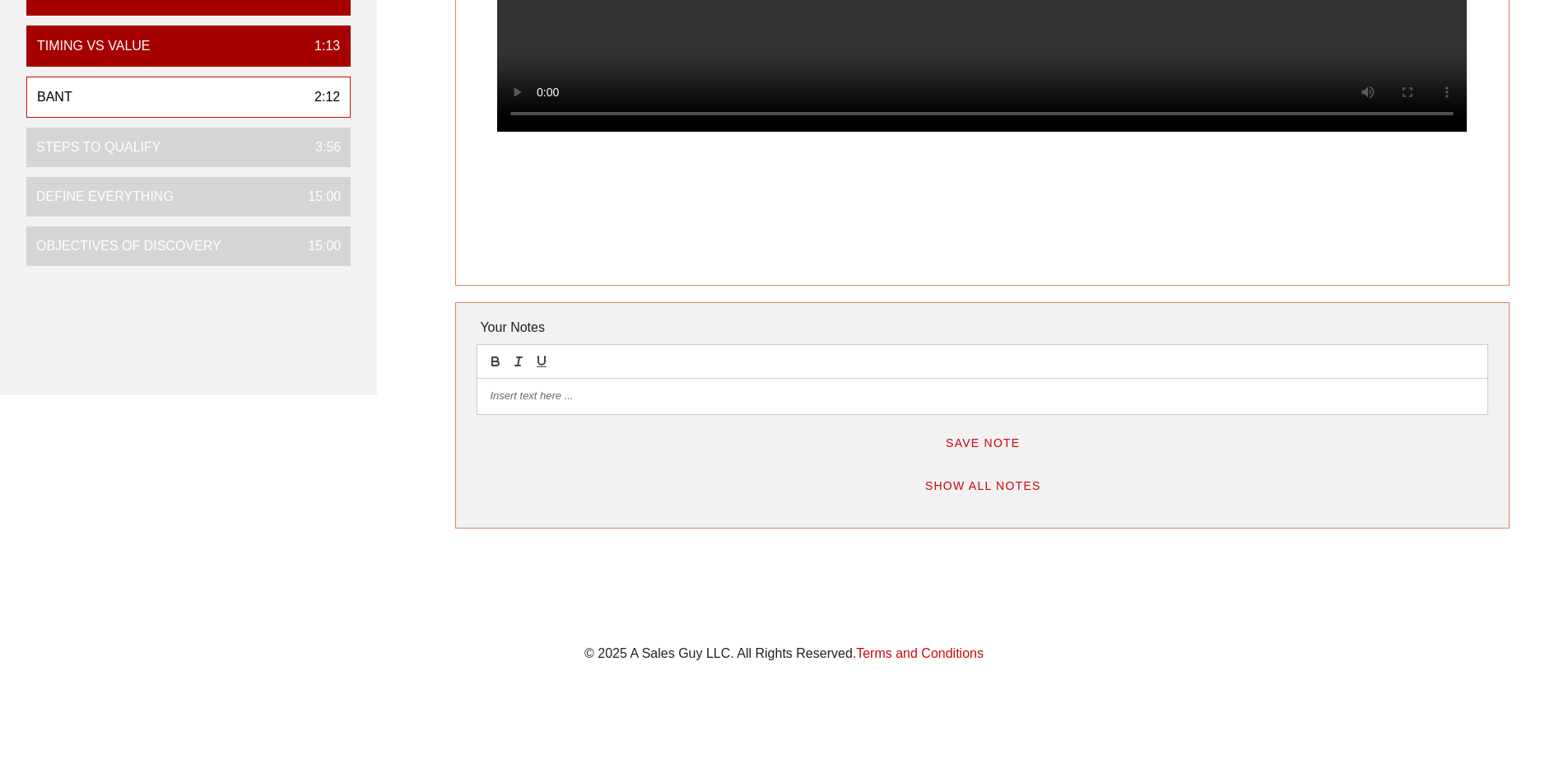
click at [591, 379] on div at bounding box center [982, 395] width 1009 height 34
click at [963, 436] on span "Save Note" at bounding box center [983, 443] width 76 height 13
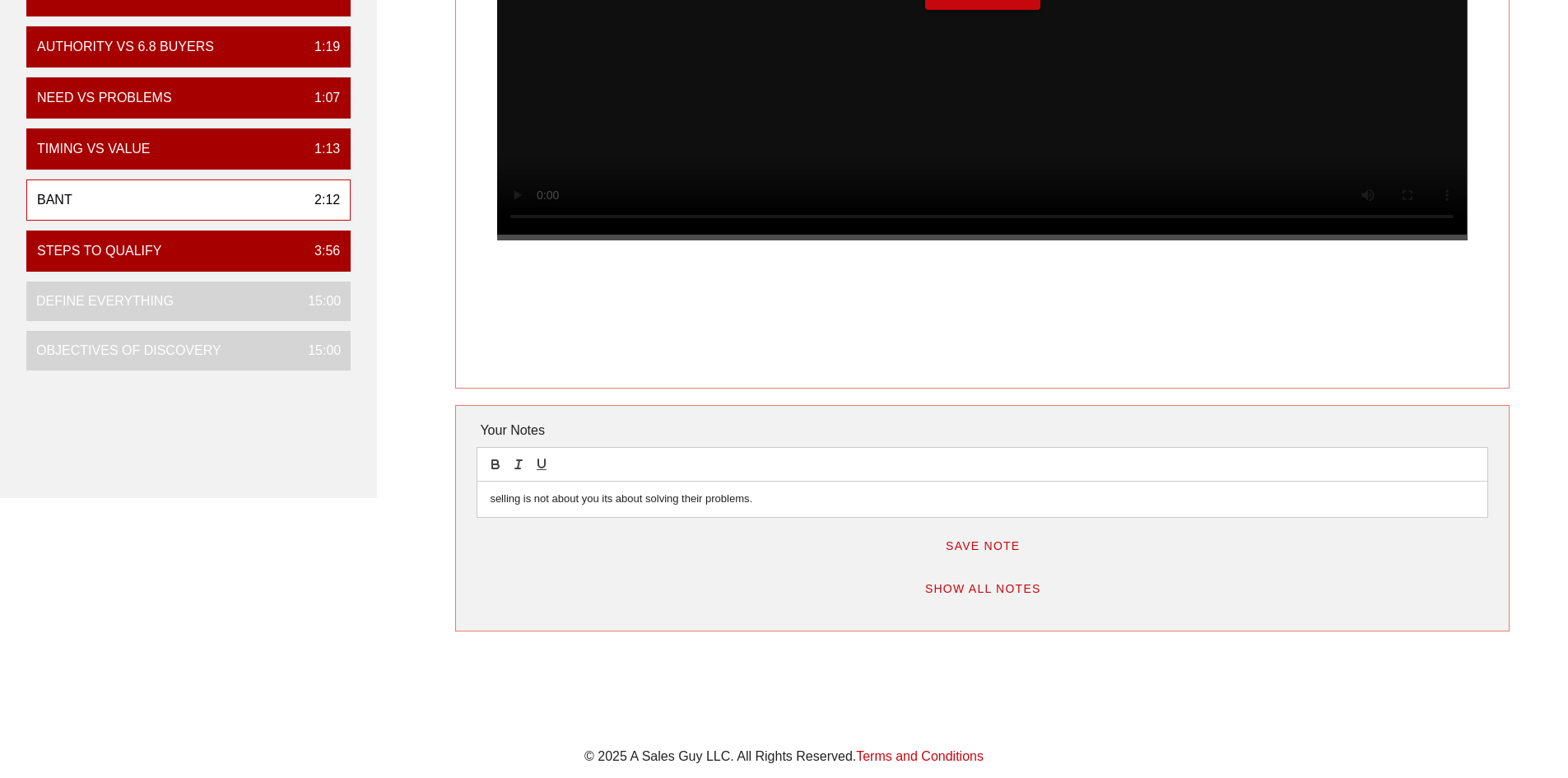
scroll to position [247, 0]
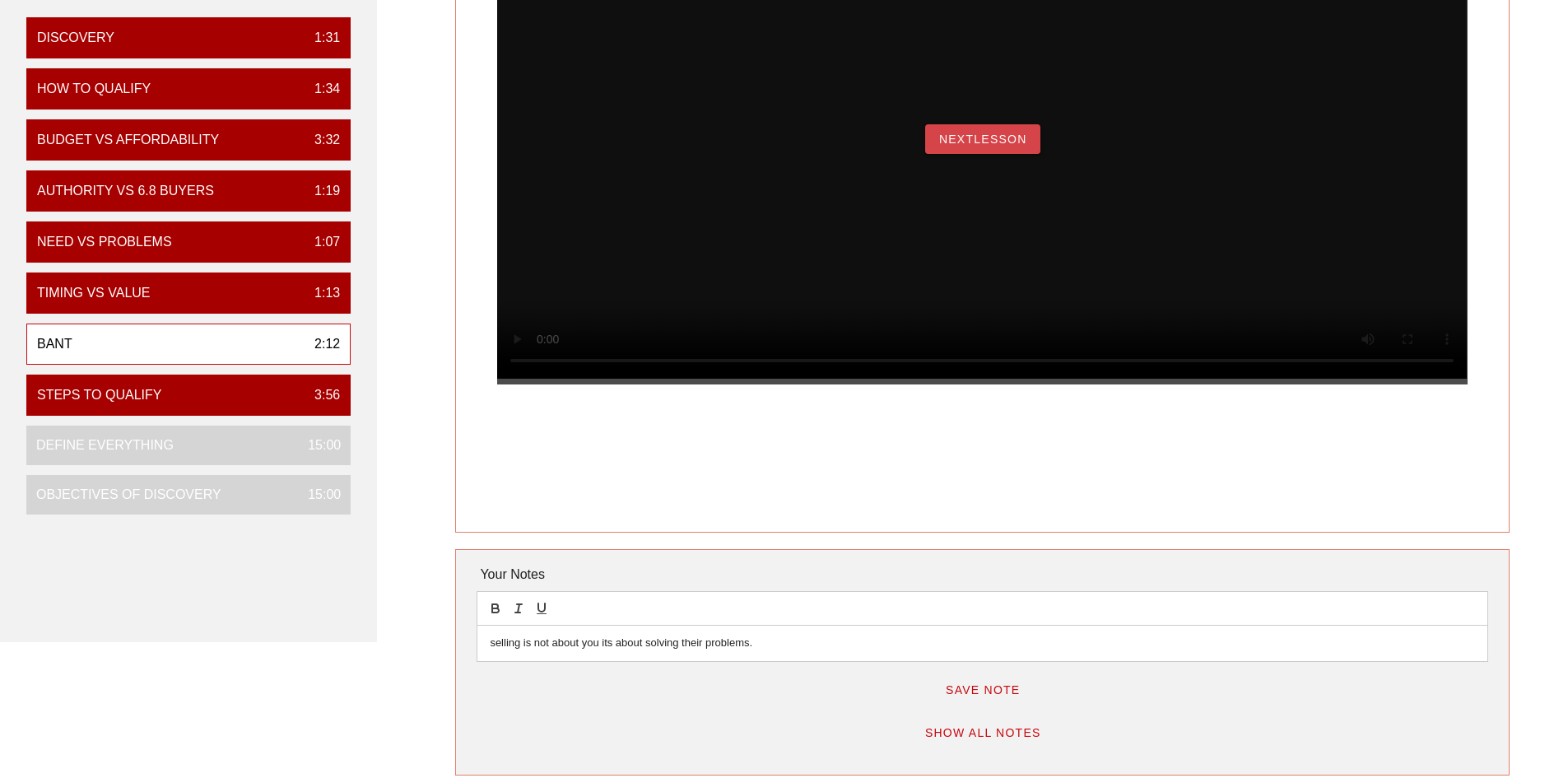
click at [1015, 154] on button "NextLesson" at bounding box center [982, 140] width 115 height 30
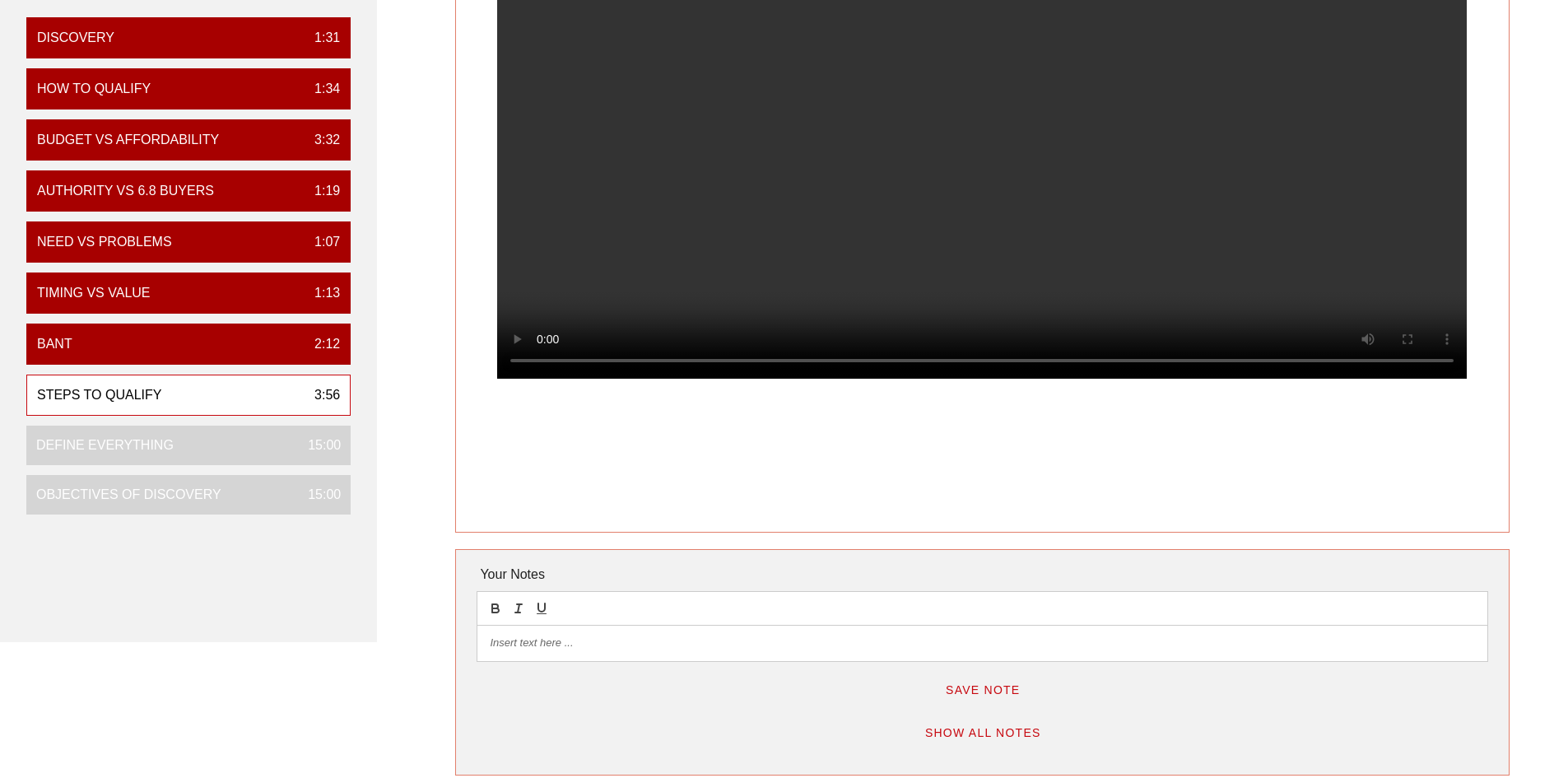
click at [511, 643] on p at bounding box center [982, 643] width 985 height 15
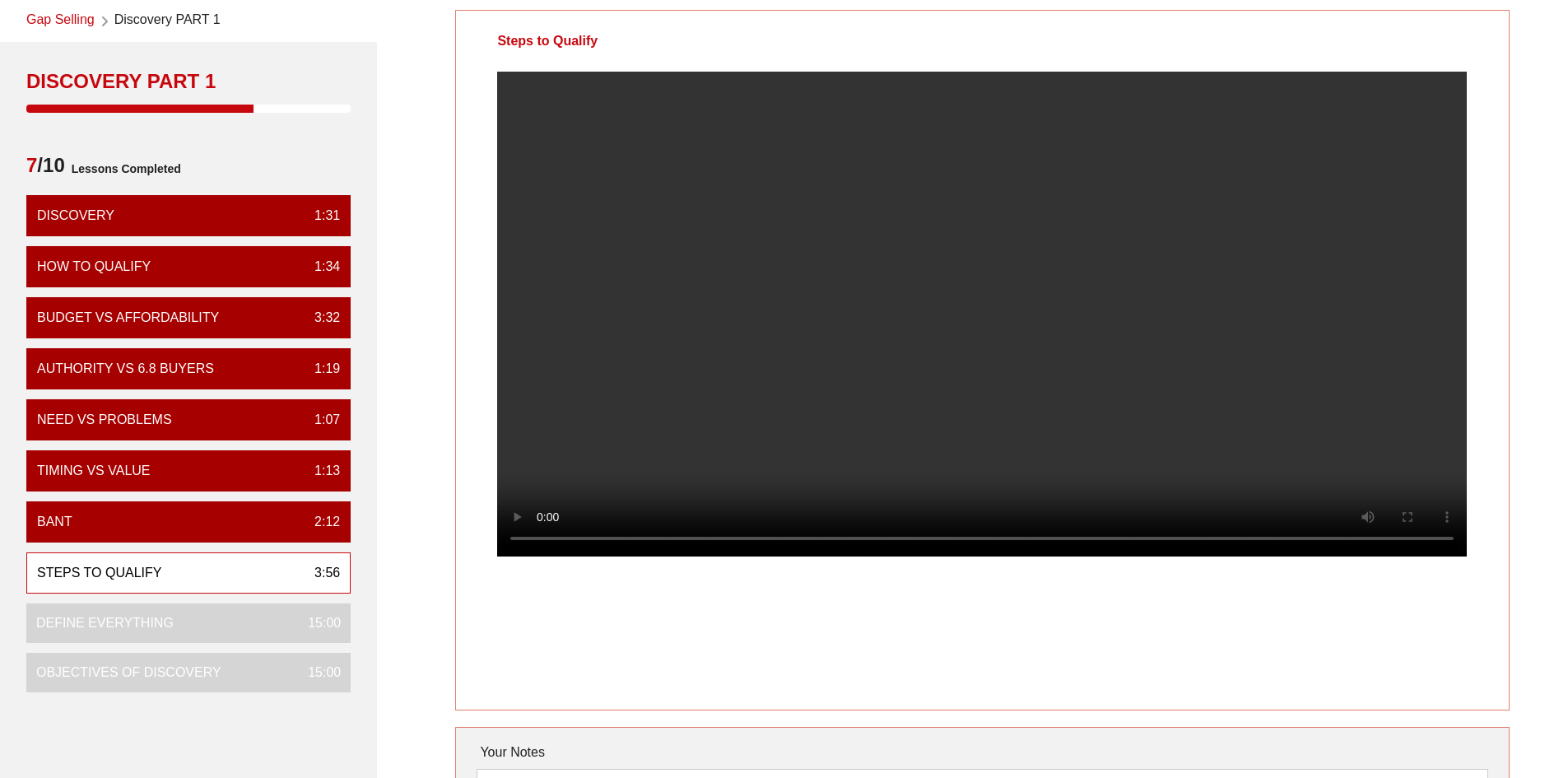
scroll to position [164, 0]
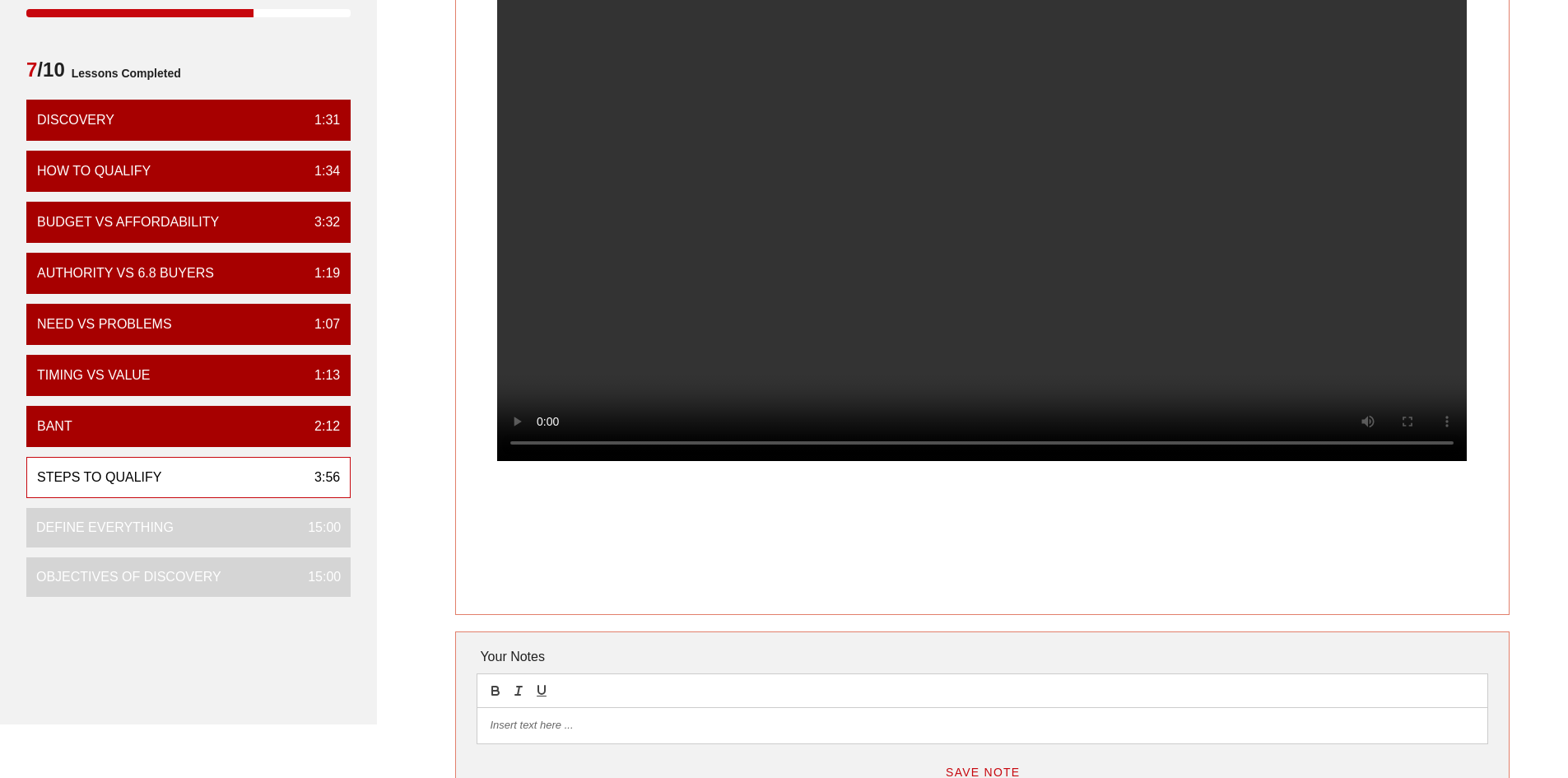
click at [512, 726] on p at bounding box center [982, 725] width 985 height 15
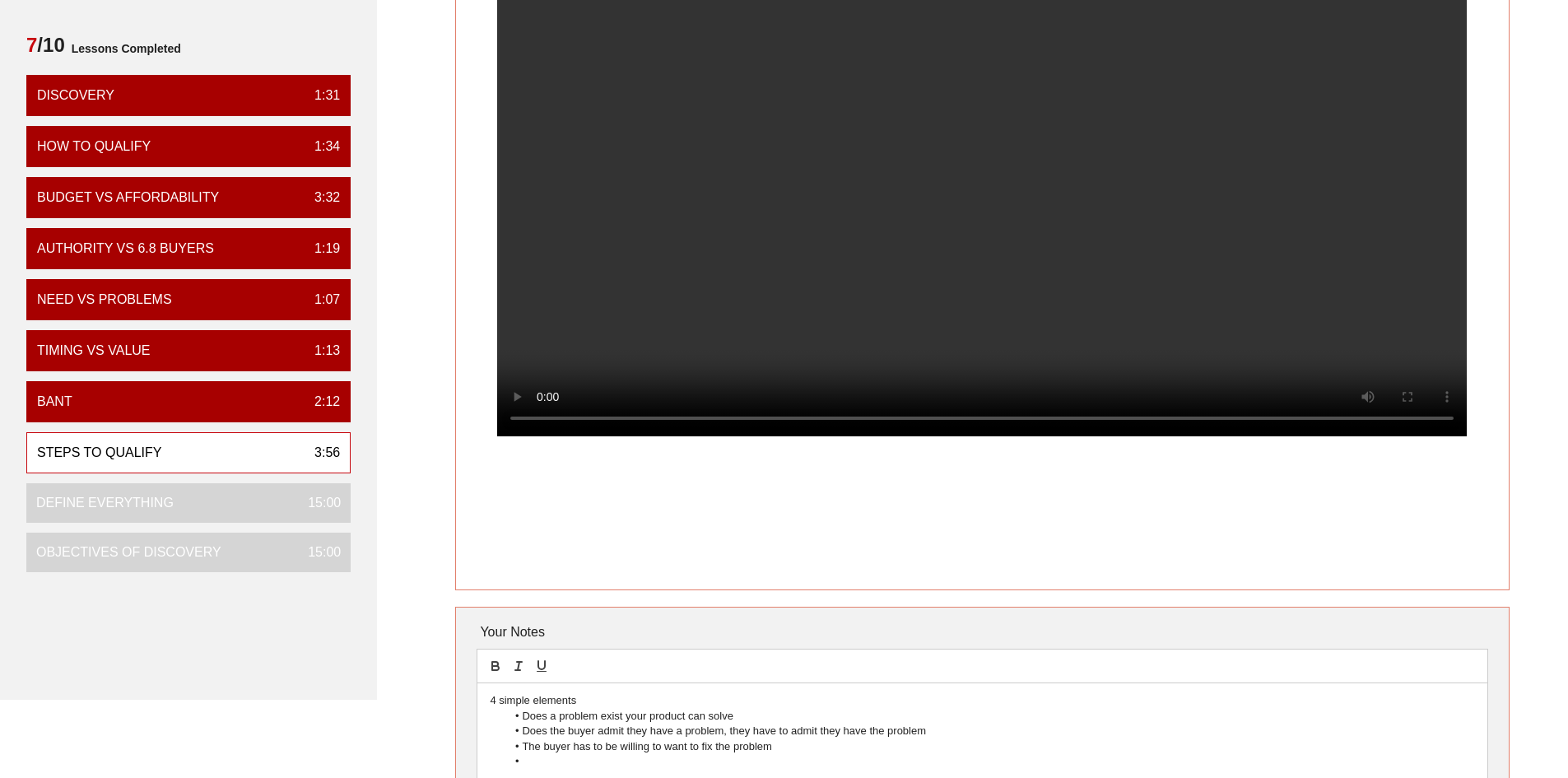
scroll to position [231, 0]
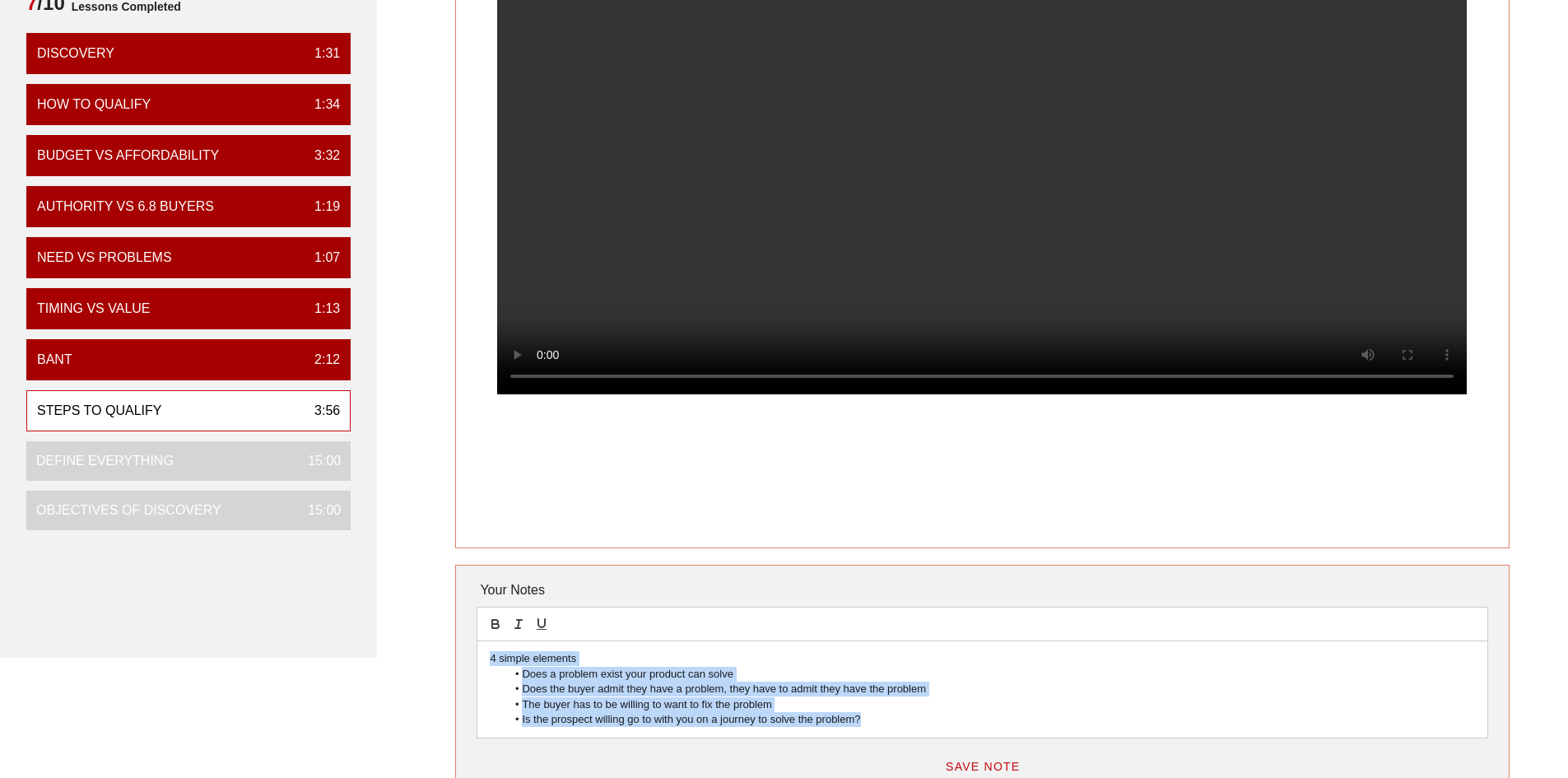
drag, startPoint x: 876, startPoint y: 724, endPoint x: 457, endPoint y: 665, distance: 423.1
click at [457, 665] on div "Your Notes 4 simple elements Does a problem exist your product can solve Does t…" at bounding box center [982, 708] width 1053 height 287
copy div "4 simple elements Does a problem exist your product can solve Does the buyer ad…"
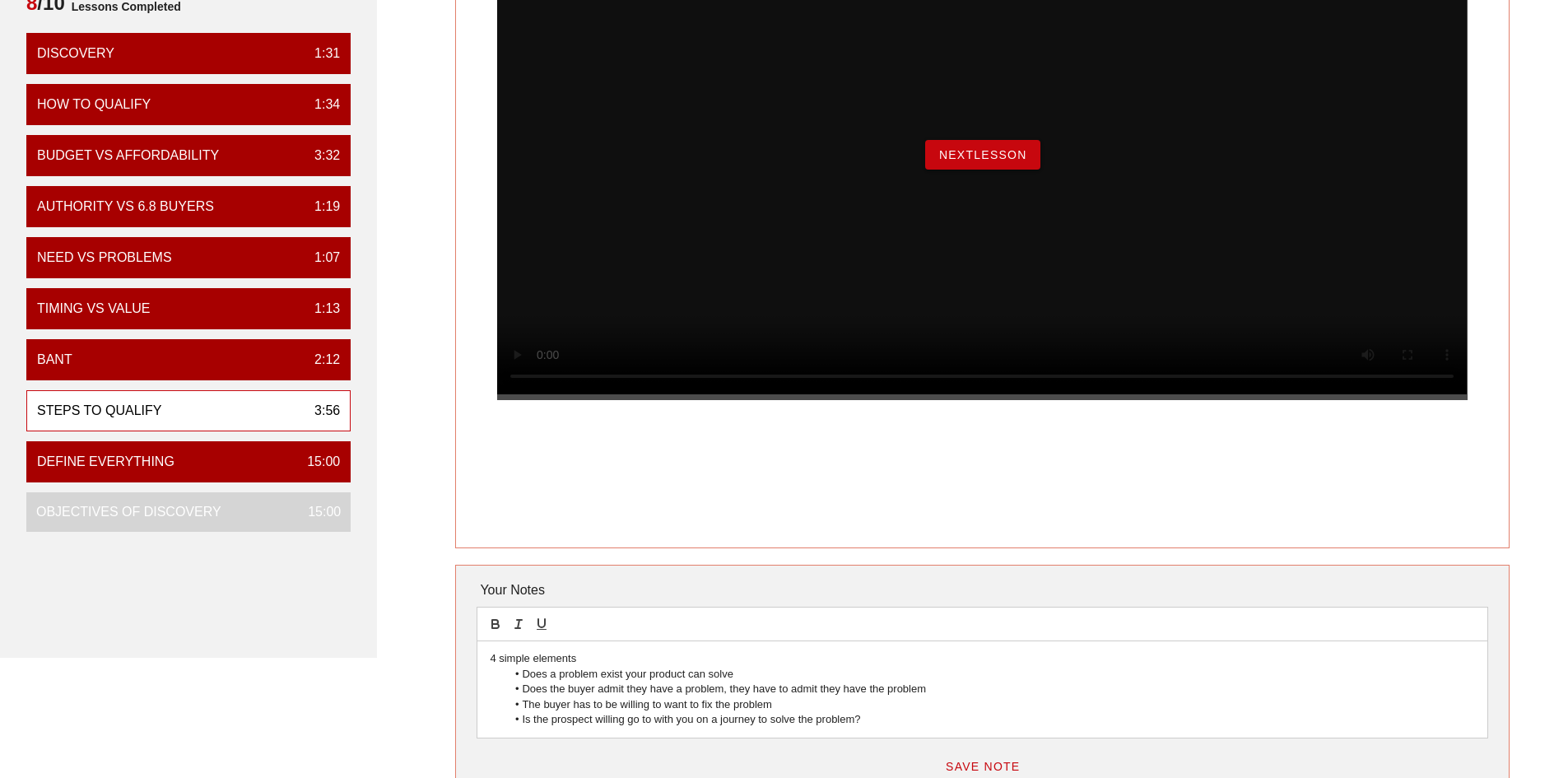
click at [1026, 202] on div "NextLesson" at bounding box center [982, 154] width 970 height 491
click at [1009, 162] on span "NextLesson" at bounding box center [983, 154] width 89 height 13
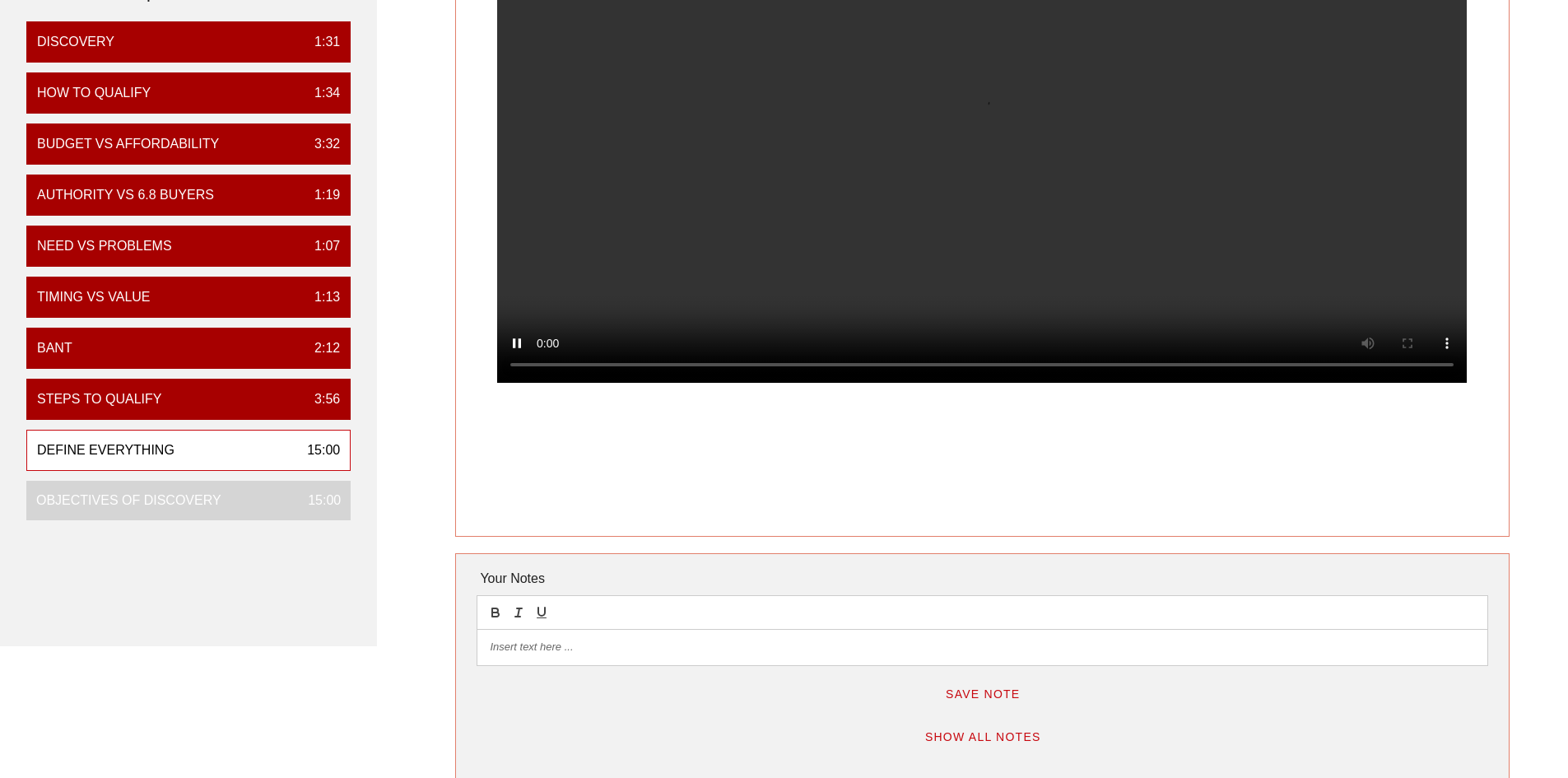
scroll to position [247, 0]
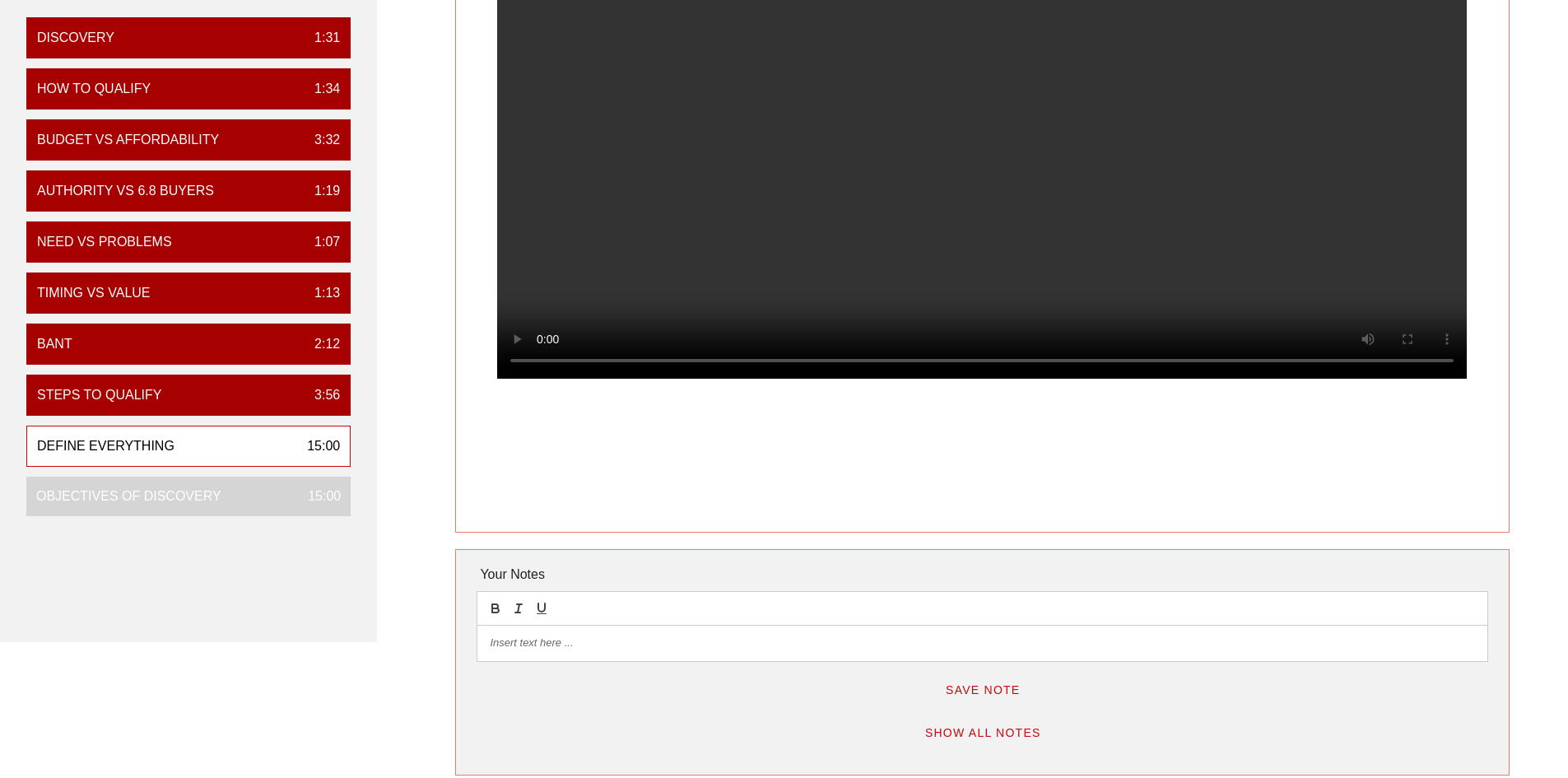
click at [639, 638] on p at bounding box center [982, 643] width 985 height 15
